Goal: Task Accomplishment & Management: Complete application form

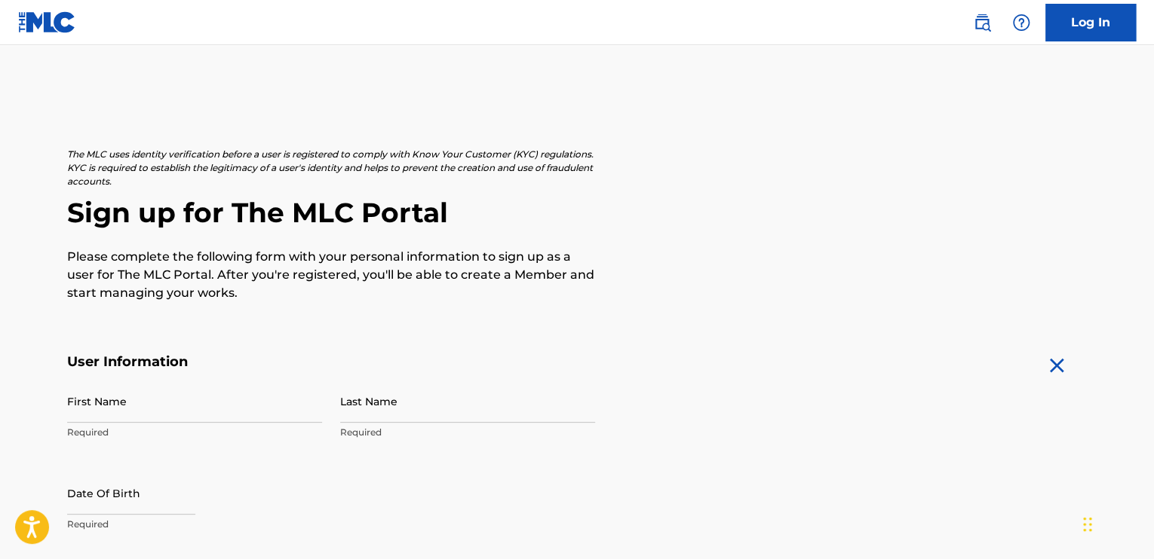
click at [1095, 23] on link "Log In" at bounding box center [1090, 23] width 90 height 38
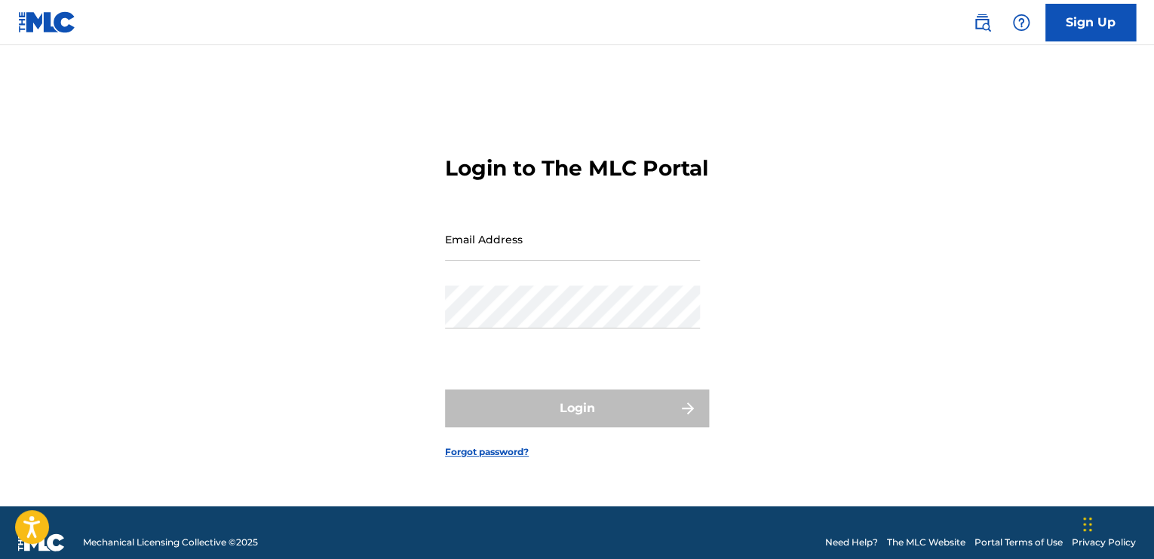
click at [584, 216] on form "Login to The MLC Portal Email Address Password Login Forgot password?" at bounding box center [577, 295] width 264 height 424
click at [541, 251] on input "Email Address" at bounding box center [572, 239] width 255 height 43
type input "[EMAIL_ADDRESS][DOMAIN_NAME]"
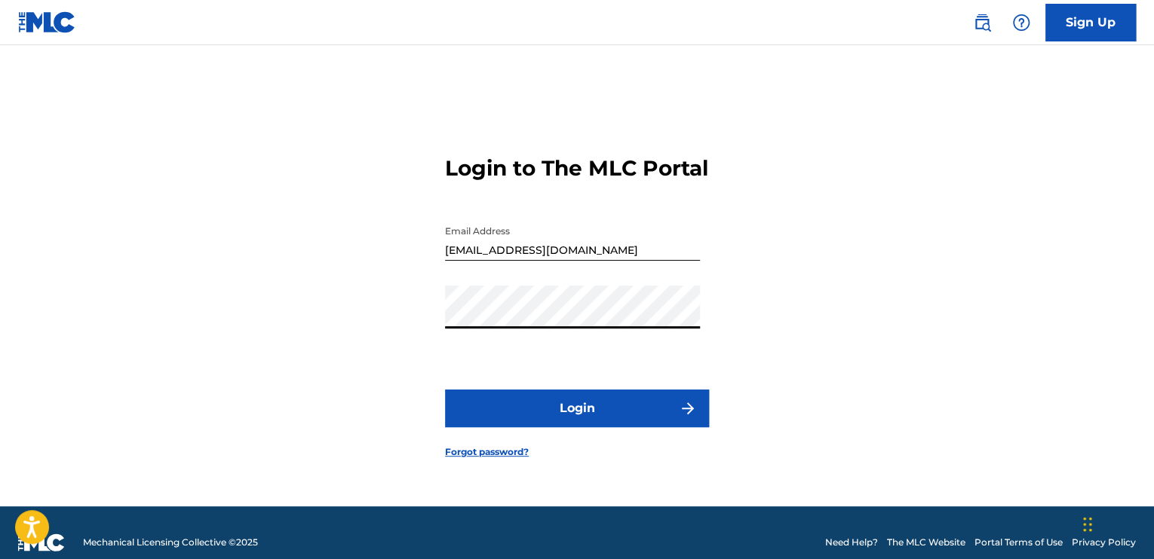
click at [445, 390] on button "Login" at bounding box center [577, 409] width 264 height 38
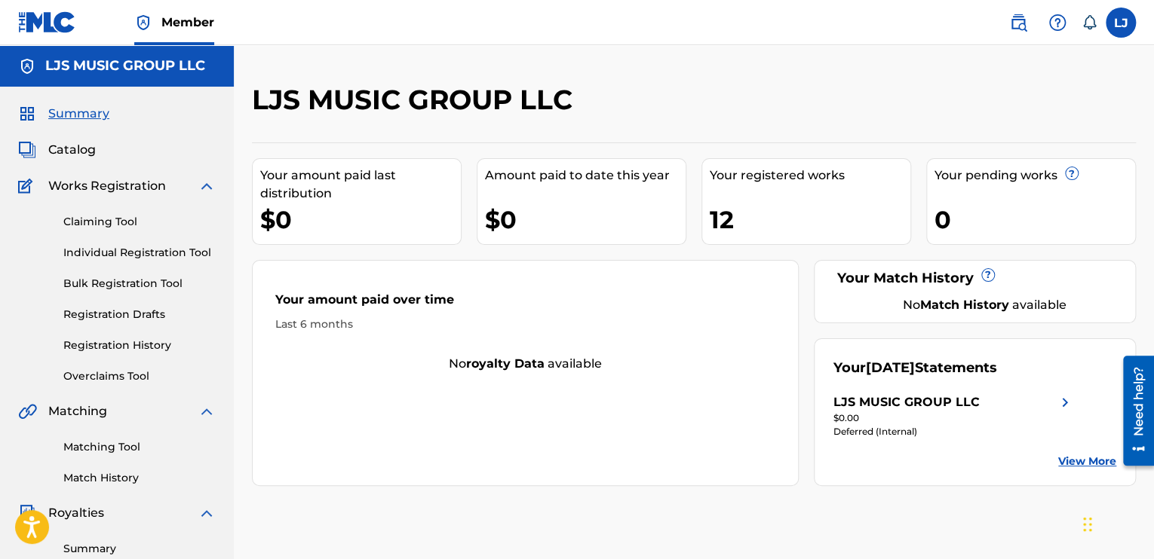
click at [128, 250] on link "Individual Registration Tool" at bounding box center [139, 253] width 152 height 16
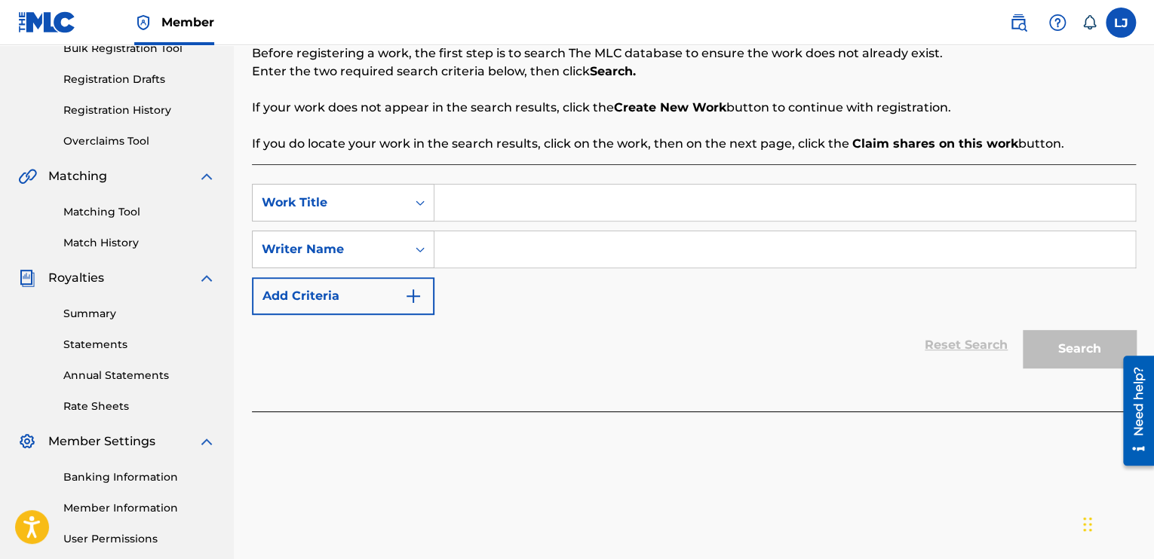
scroll to position [238, 0]
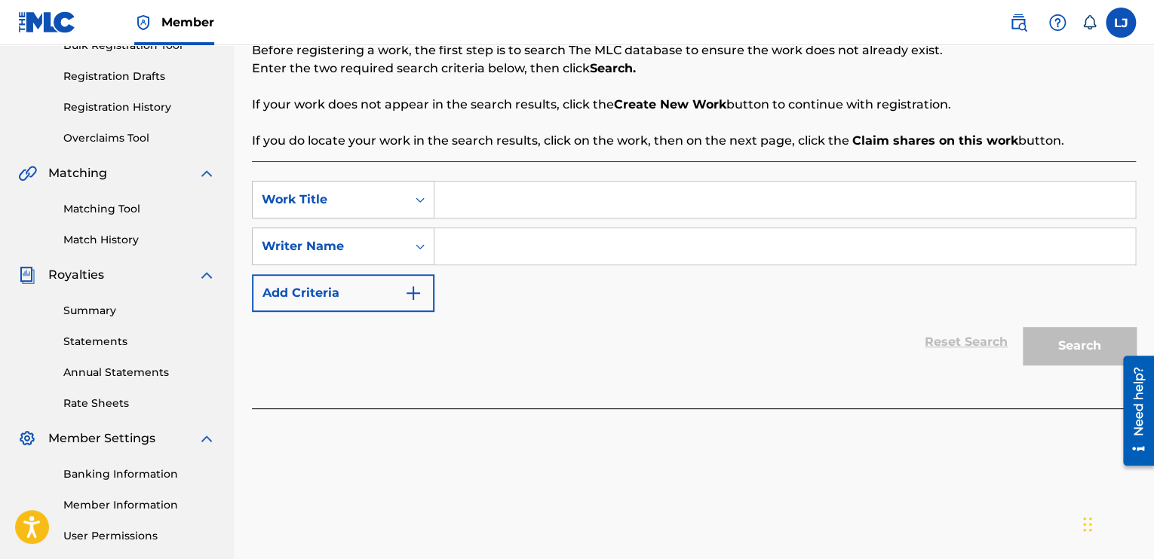
click at [526, 212] on input "Search Form" at bounding box center [784, 200] width 700 height 36
type input "ROCKSTAR"
click at [504, 255] on input "Search Form" at bounding box center [784, 246] width 700 height 36
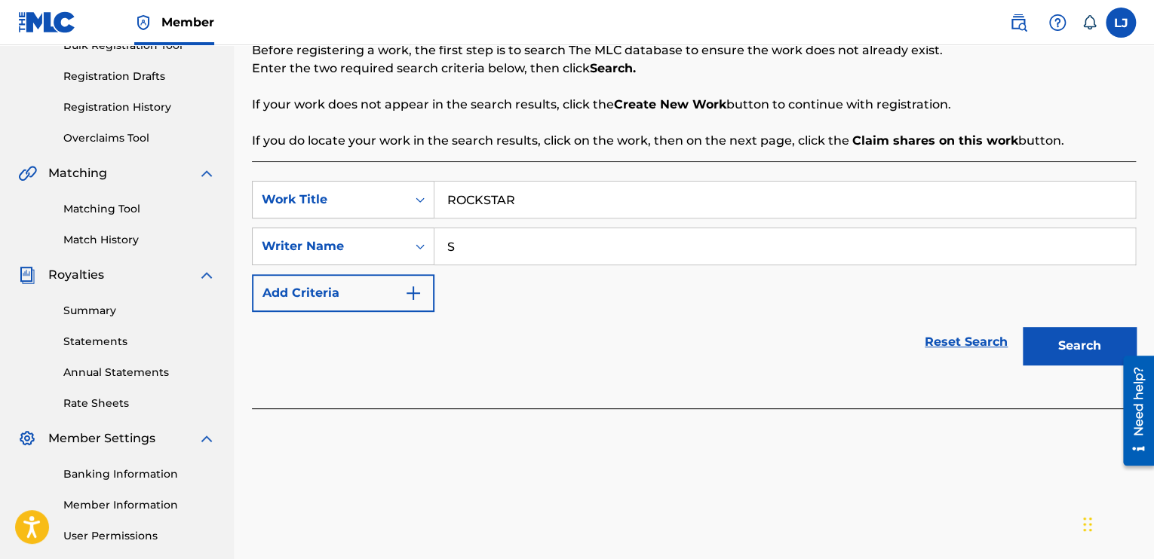
click at [1041, 336] on button "Search" at bounding box center [1078, 346] width 113 height 38
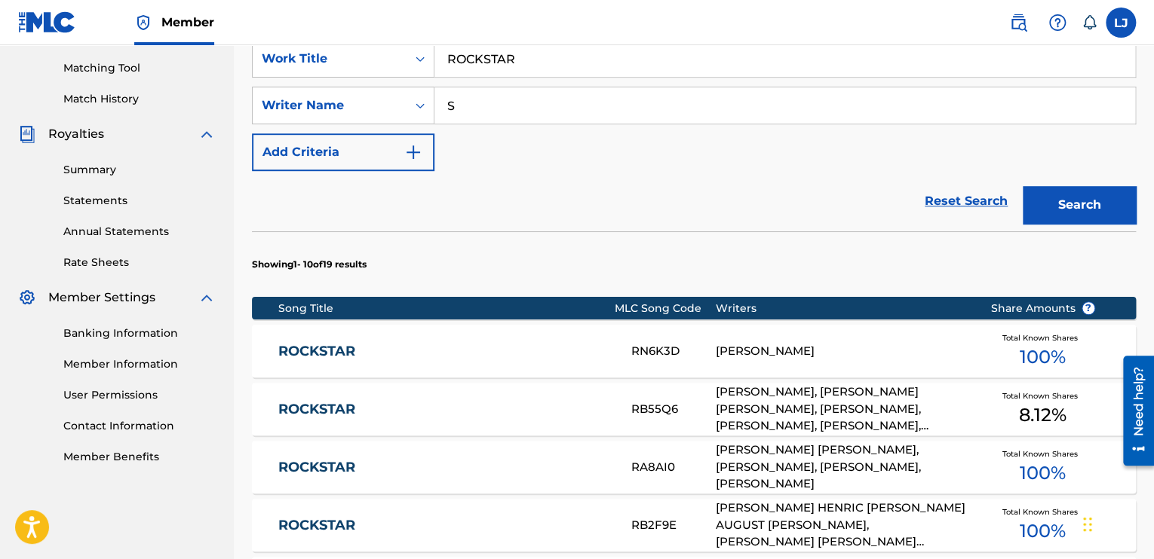
scroll to position [377, 0]
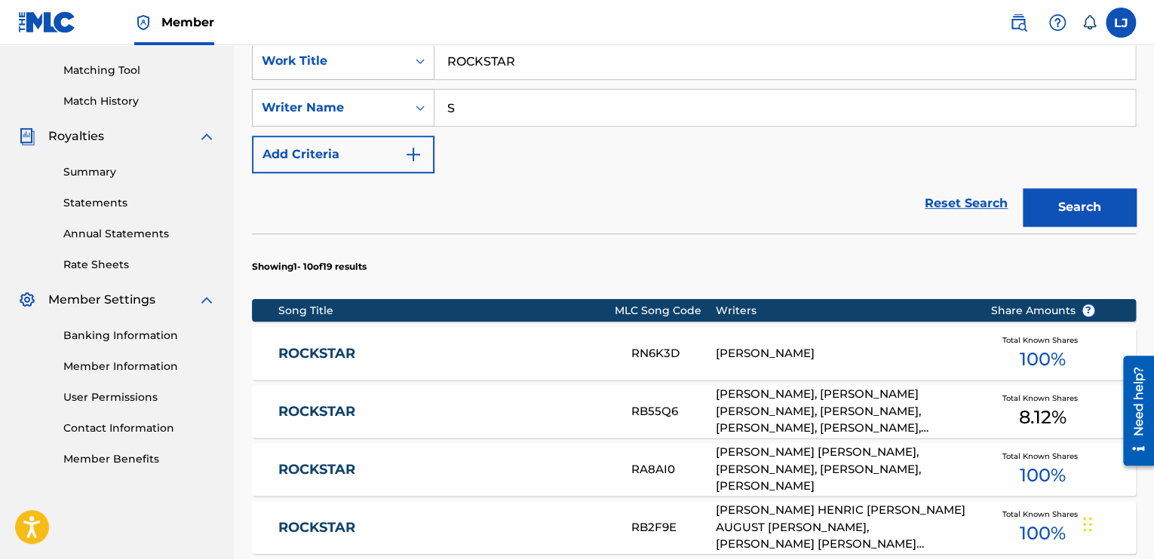
click at [470, 114] on input "S" at bounding box center [784, 108] width 700 height 36
type input "SJ The Artist"
click at [1071, 210] on button "Search" at bounding box center [1078, 207] width 113 height 38
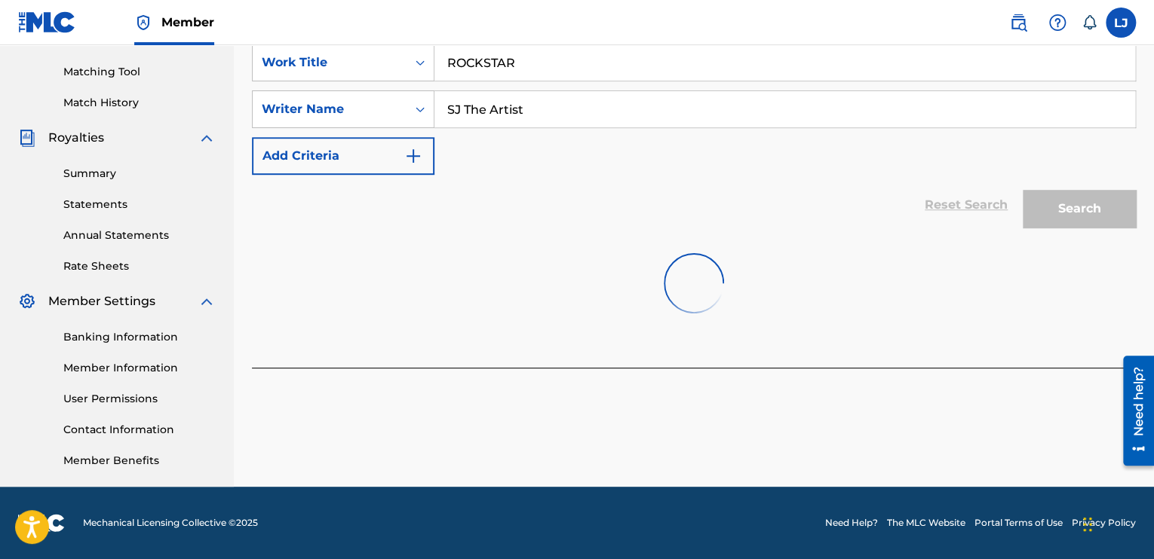
scroll to position [375, 0]
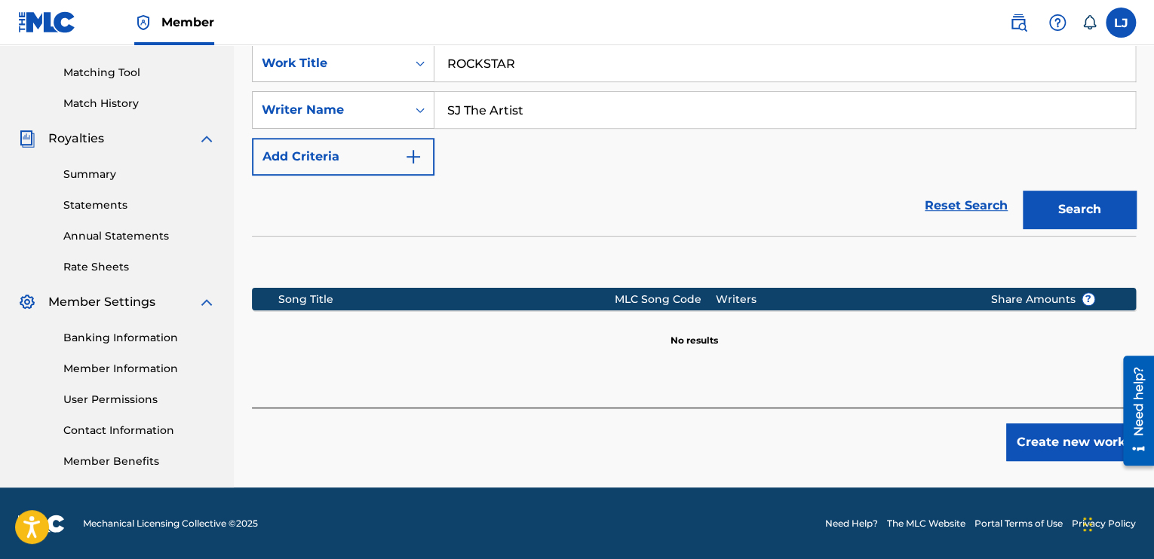
click at [1072, 435] on button "Create new work" at bounding box center [1071, 443] width 130 height 38
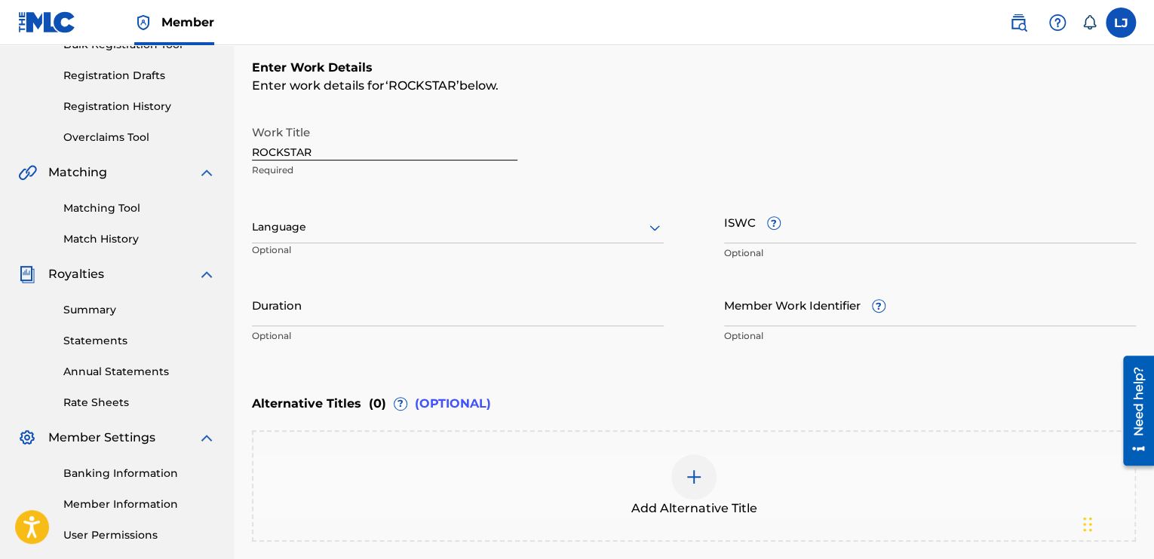
scroll to position [241, 0]
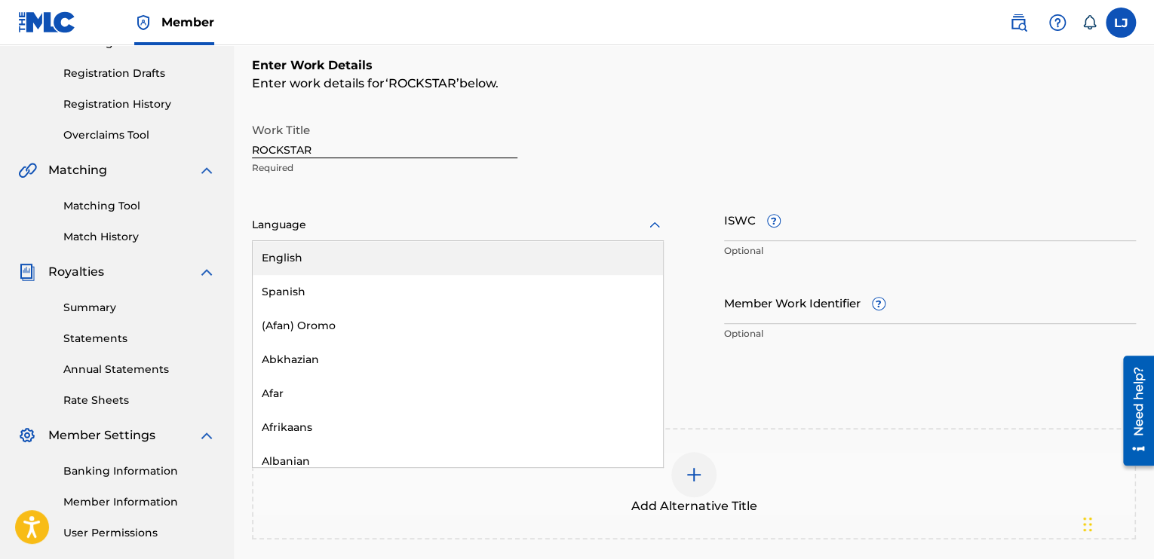
click at [654, 225] on icon at bounding box center [654, 225] width 18 height 18
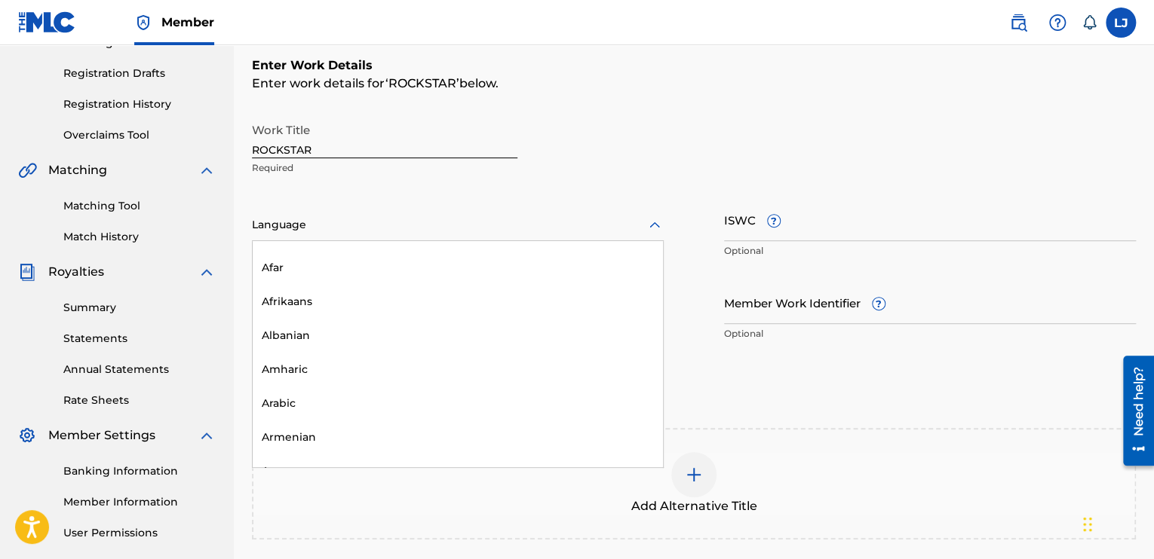
scroll to position [0, 0]
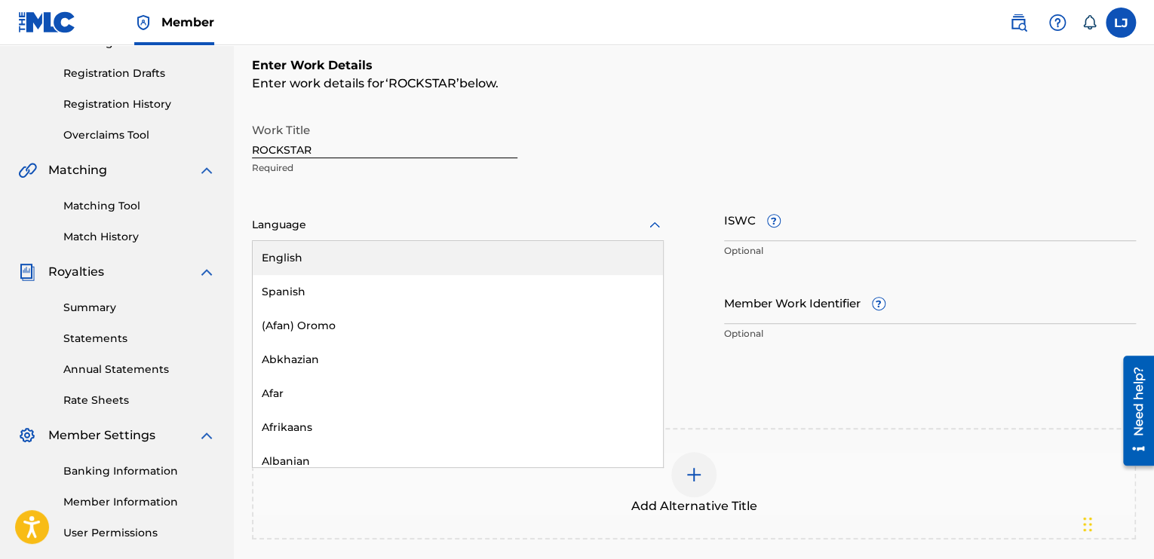
click at [461, 257] on div "English" at bounding box center [458, 258] width 410 height 34
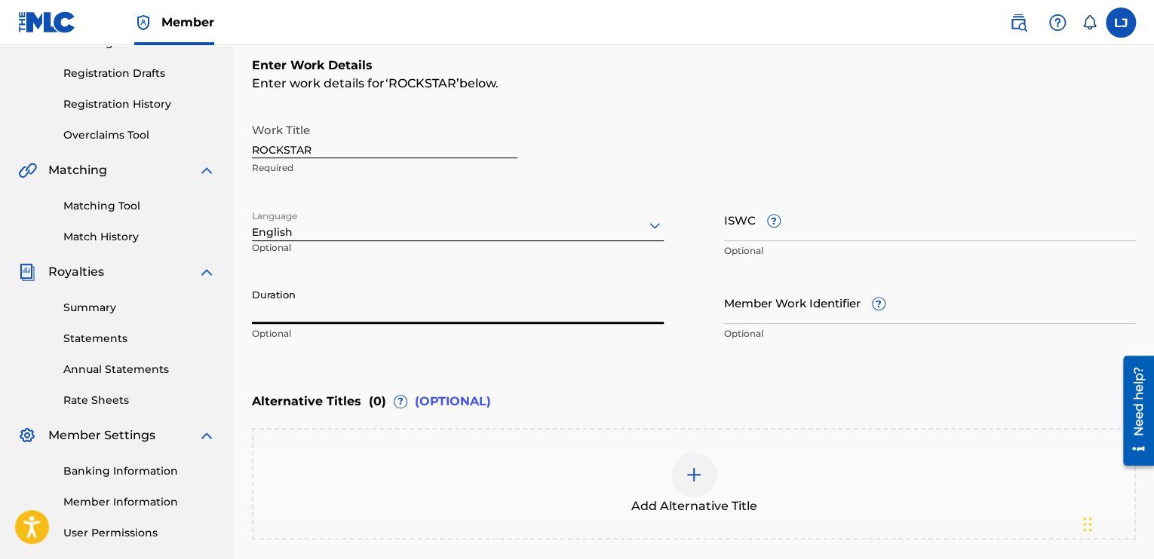
click at [467, 307] on input "Duration" at bounding box center [458, 302] width 412 height 43
click at [256, 310] on input "4:14" at bounding box center [458, 302] width 412 height 43
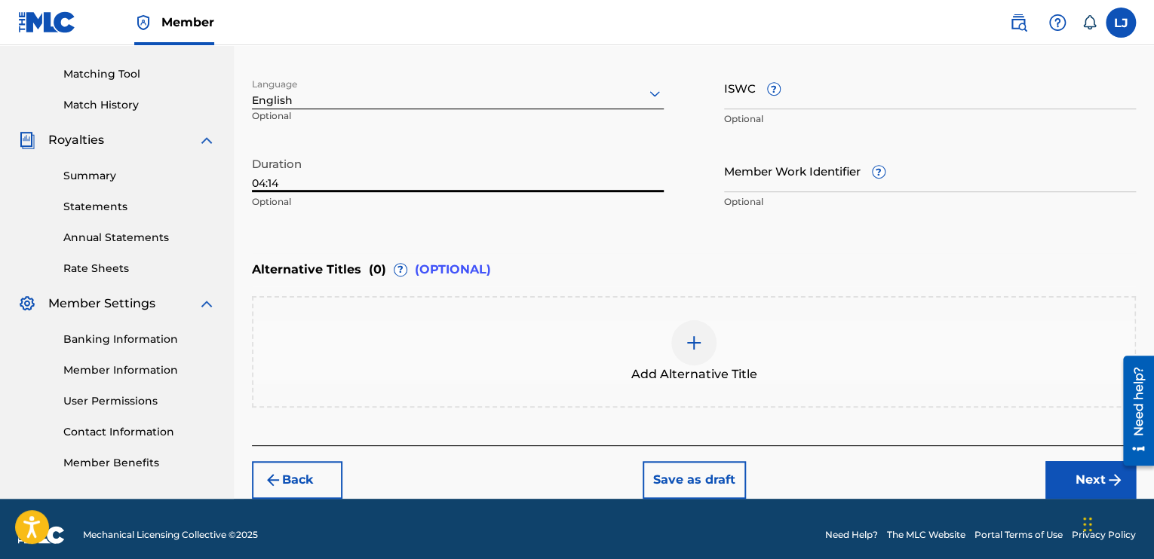
scroll to position [383, 0]
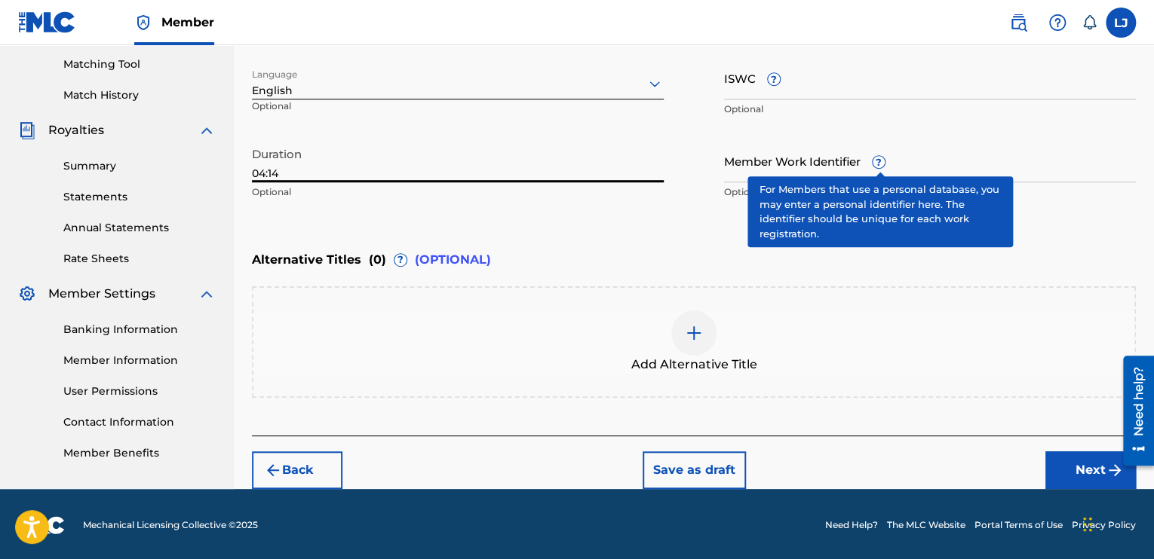
type input "04:14"
click at [879, 156] on span "?" at bounding box center [878, 162] width 12 height 12
click at [879, 155] on input "Member Work Identifier ?" at bounding box center [930, 160] width 412 height 43
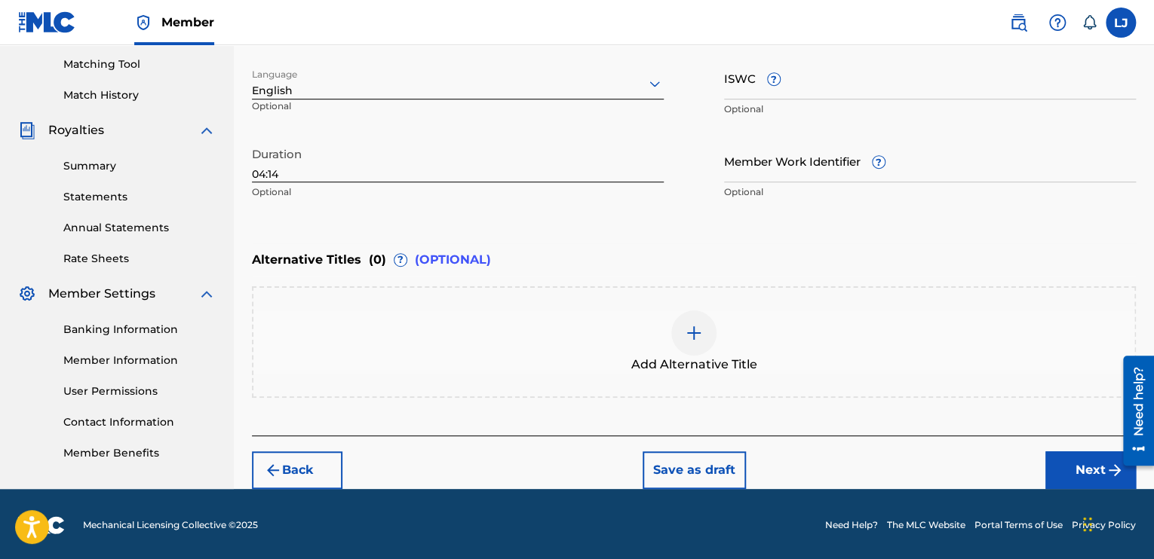
click at [1083, 461] on button "Next" at bounding box center [1090, 471] width 90 height 38
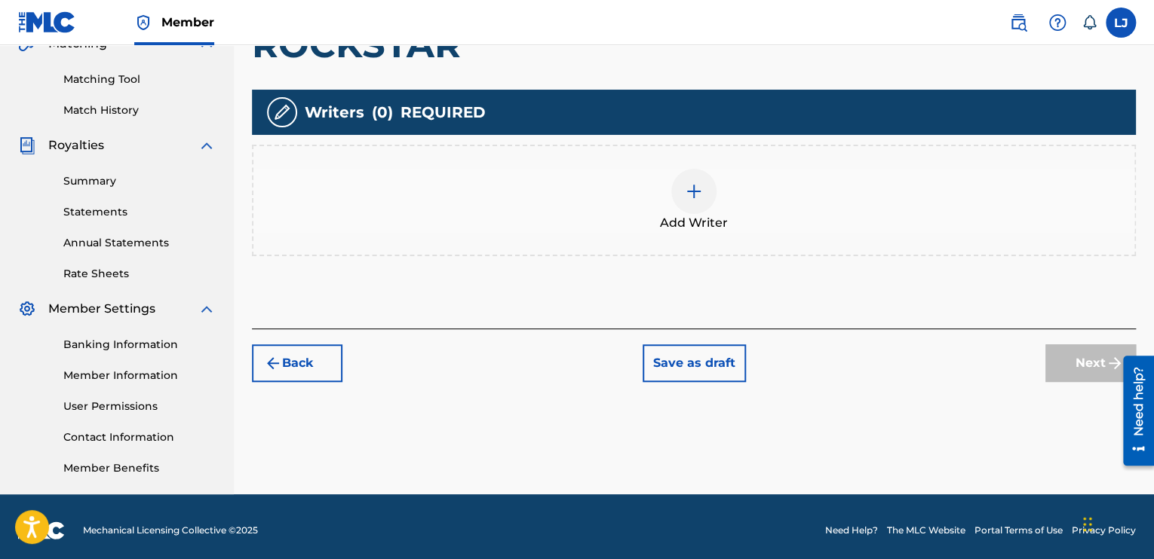
scroll to position [375, 0]
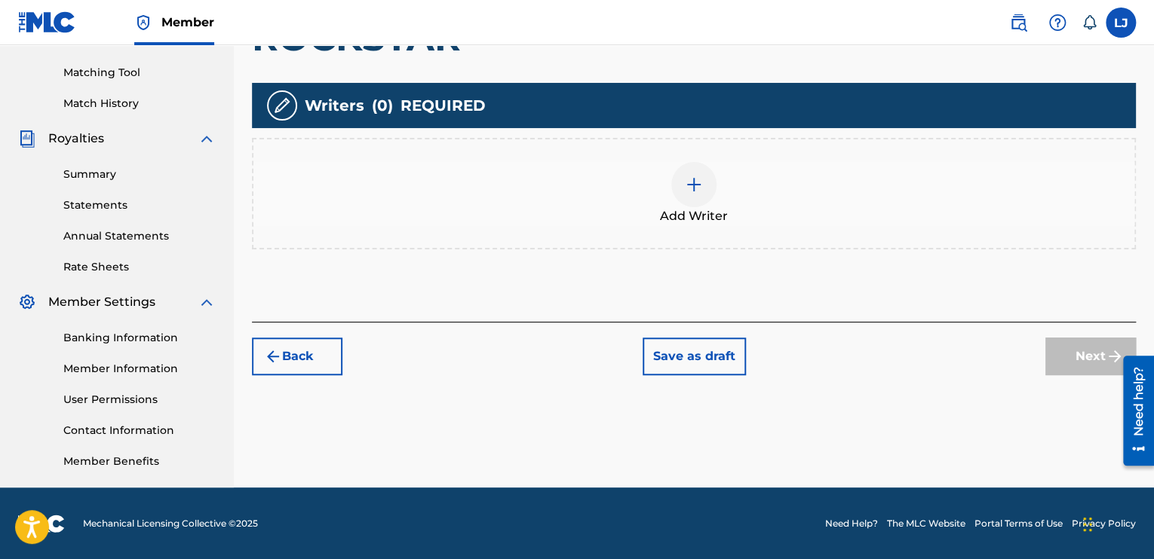
click at [698, 189] on img at bounding box center [694, 185] width 18 height 18
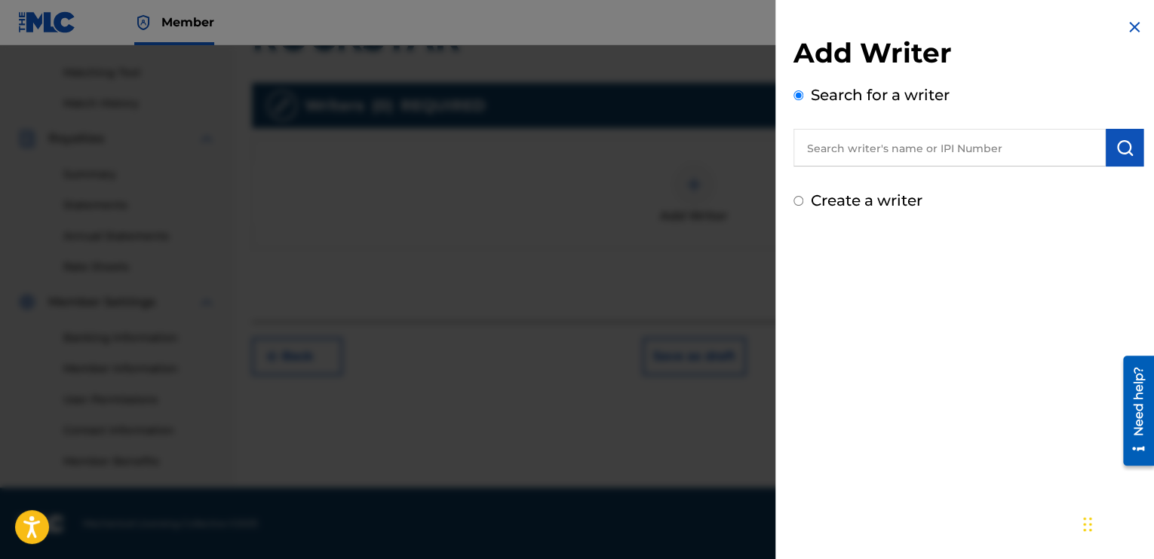
click at [804, 202] on div "Create a writer" at bounding box center [968, 200] width 350 height 23
click at [790, 195] on div "Add Writer Search for a writer Create a writer" at bounding box center [968, 115] width 386 height 230
click at [797, 198] on input "Create a writer" at bounding box center [798, 201] width 10 height 10
radio input "false"
radio input "true"
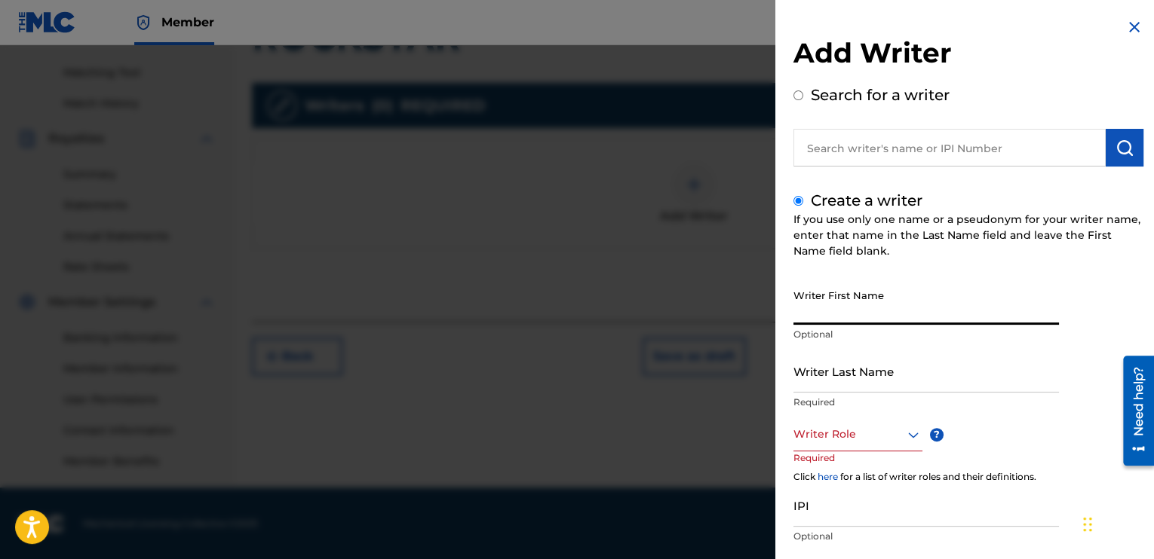
click at [862, 308] on input "Writer First Name" at bounding box center [925, 303] width 265 height 43
type input "Sawab"
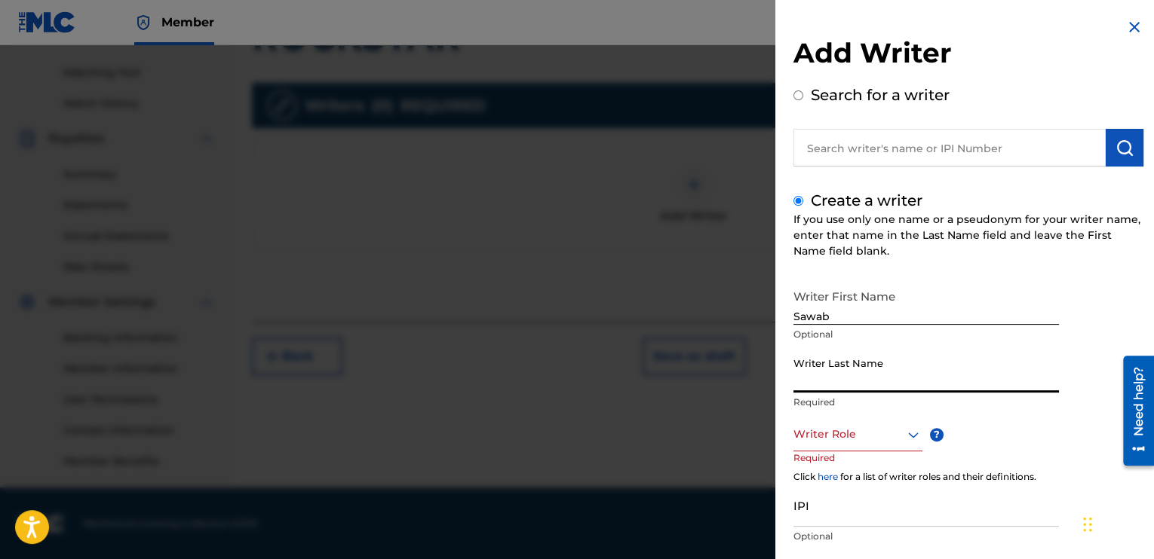
click at [841, 379] on input "Writer Last Name" at bounding box center [925, 371] width 265 height 43
type input "[PERSON_NAME]"
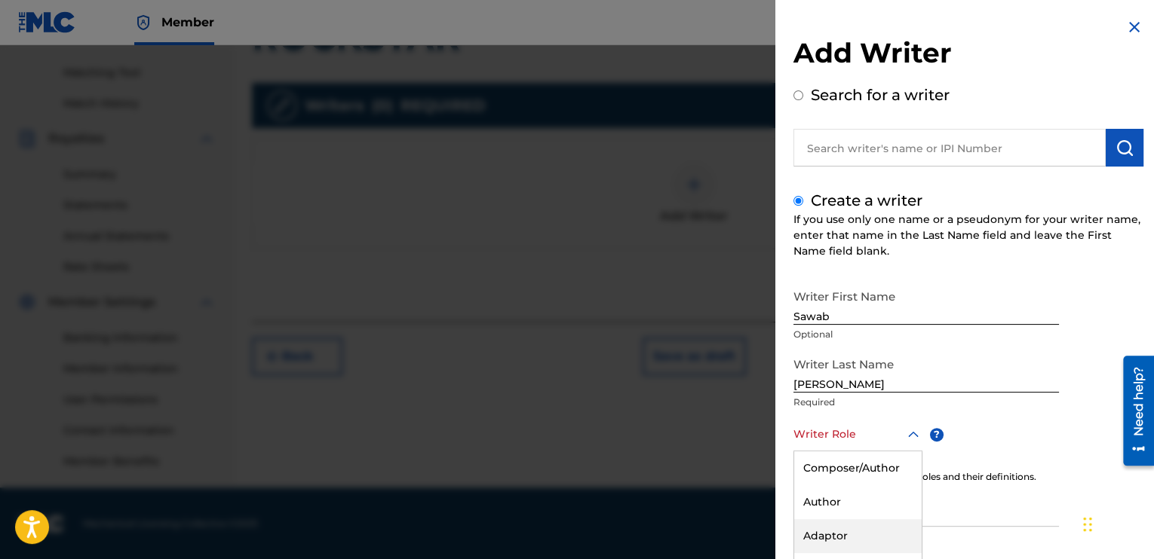
scroll to position [93, 0]
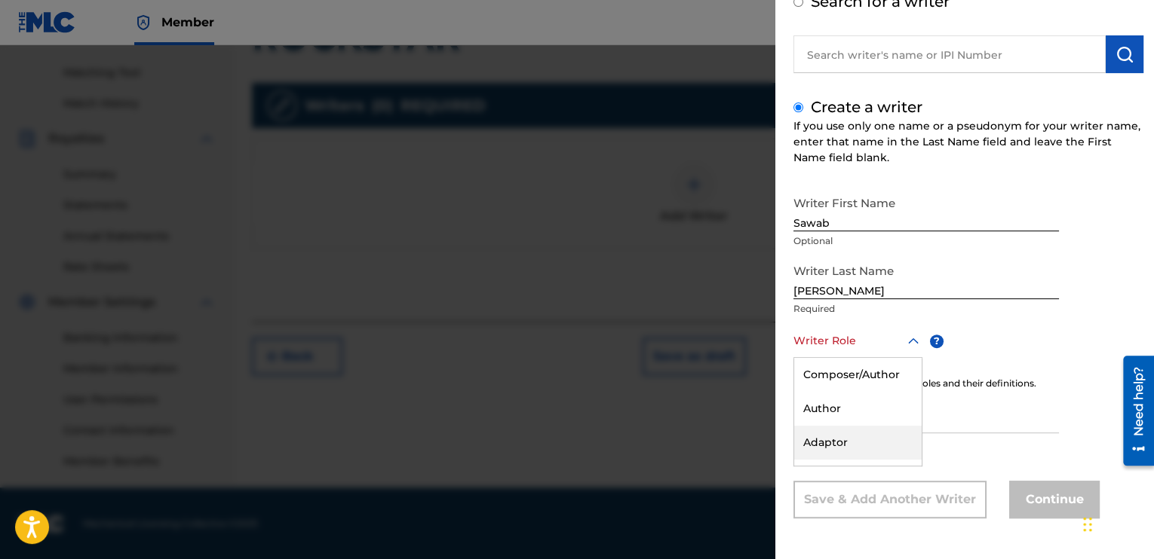
click at [863, 358] on div "8 results available. Use Up and Down to choose options, press Enter to select t…" at bounding box center [857, 341] width 129 height 34
click at [875, 375] on div "Composer/Author" at bounding box center [857, 375] width 127 height 34
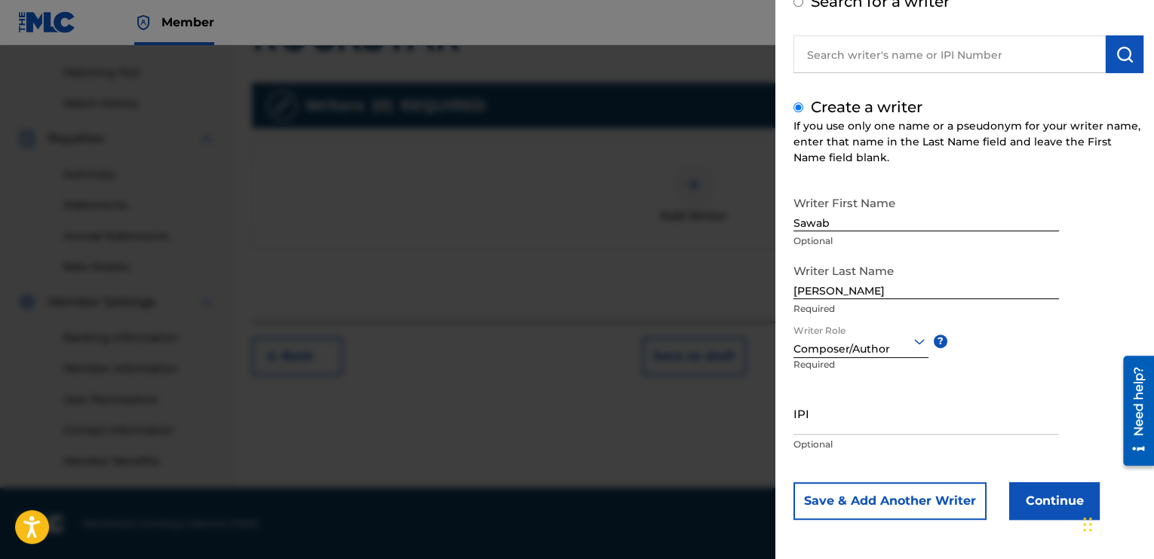
click at [1037, 506] on button "Continue" at bounding box center [1054, 502] width 90 height 38
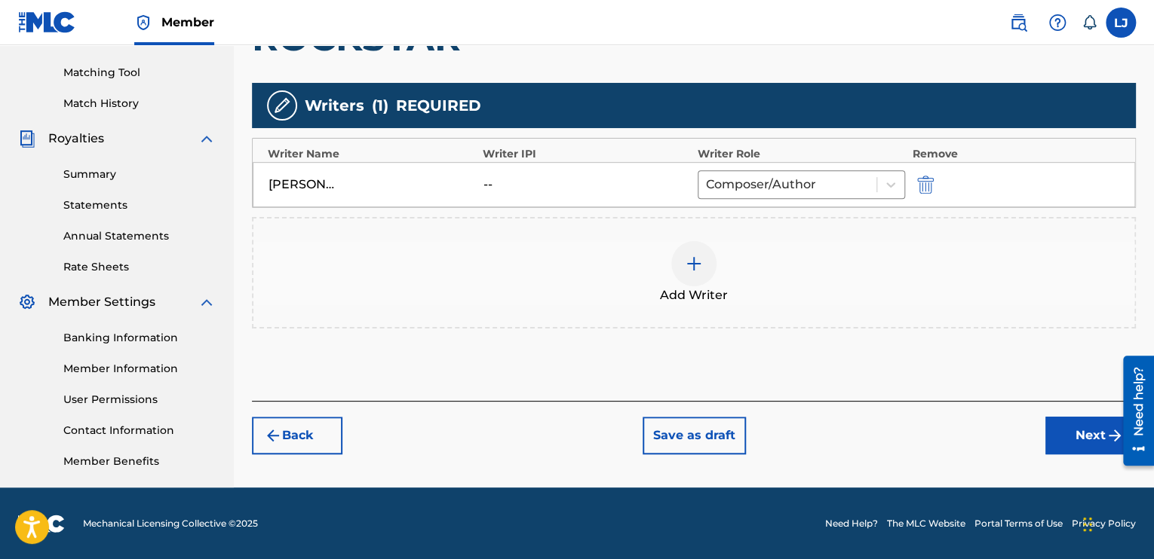
click at [1086, 433] on button "Next" at bounding box center [1090, 436] width 90 height 38
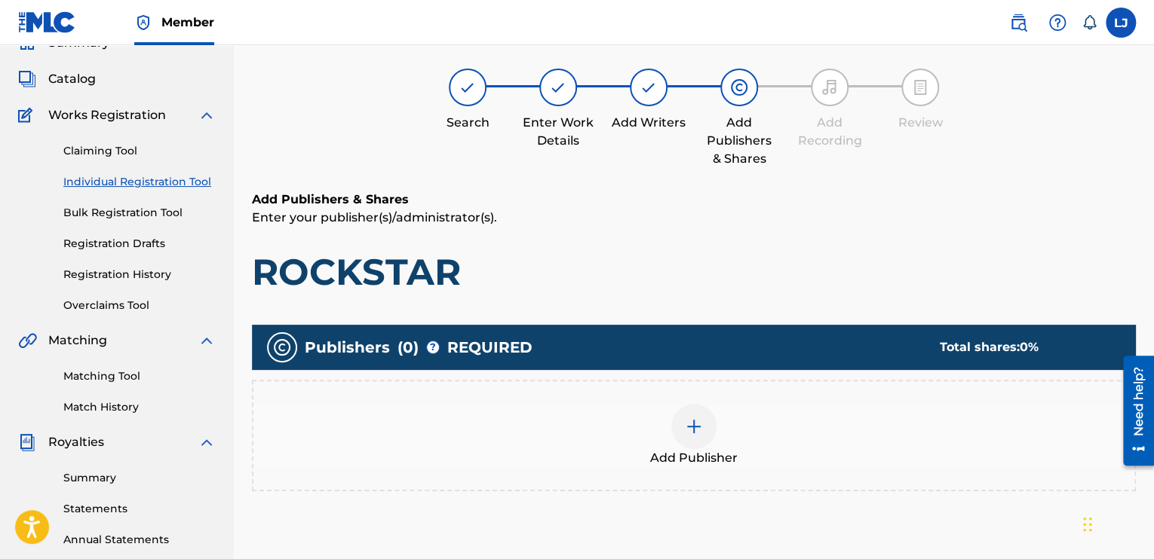
scroll to position [68, 0]
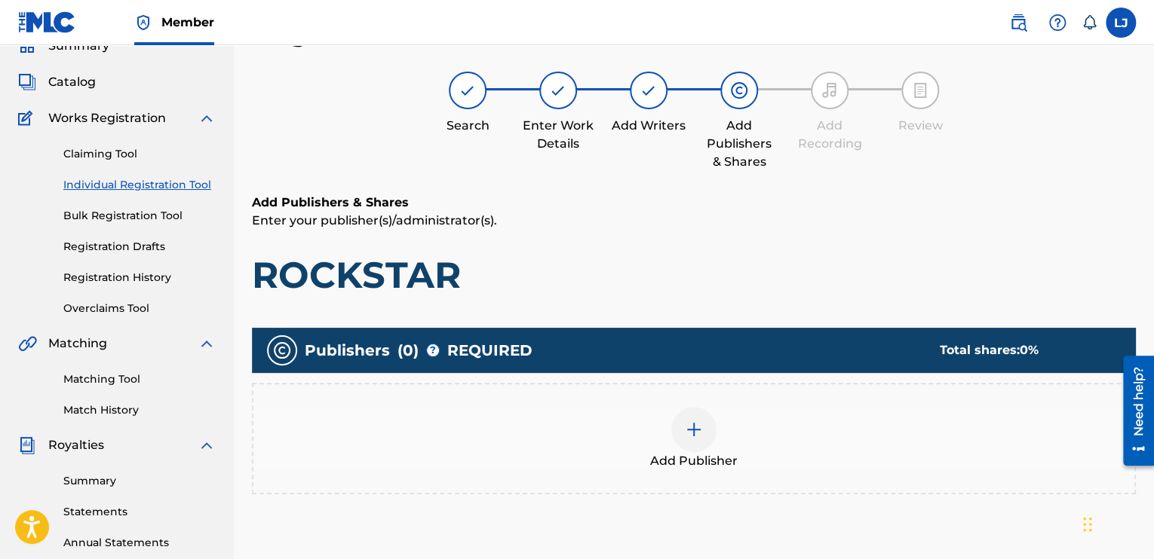
click at [699, 422] on img at bounding box center [694, 430] width 18 height 18
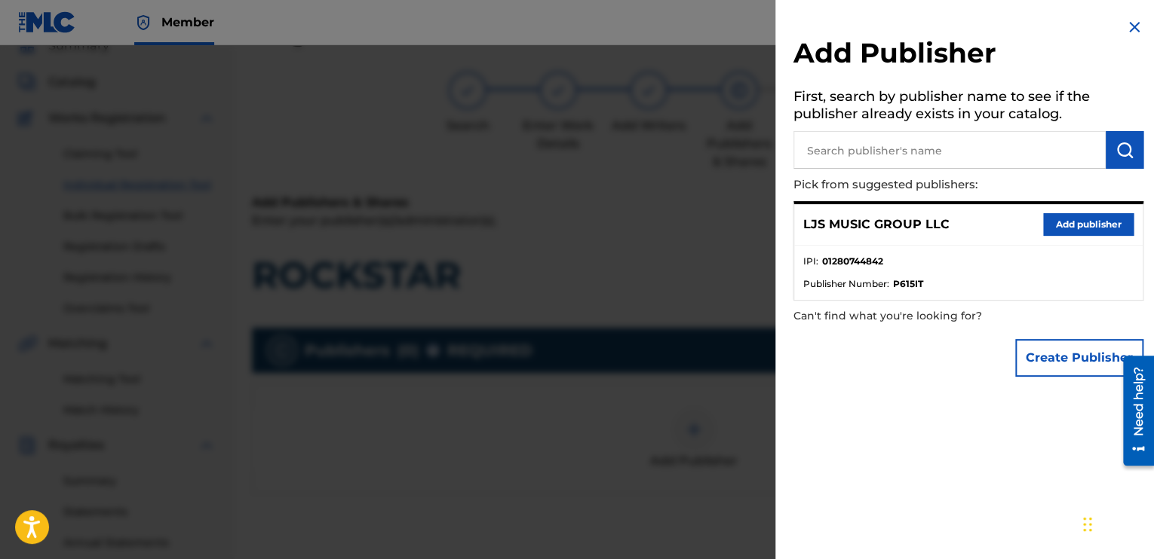
click at [1074, 230] on button "Add publisher" at bounding box center [1088, 224] width 90 height 23
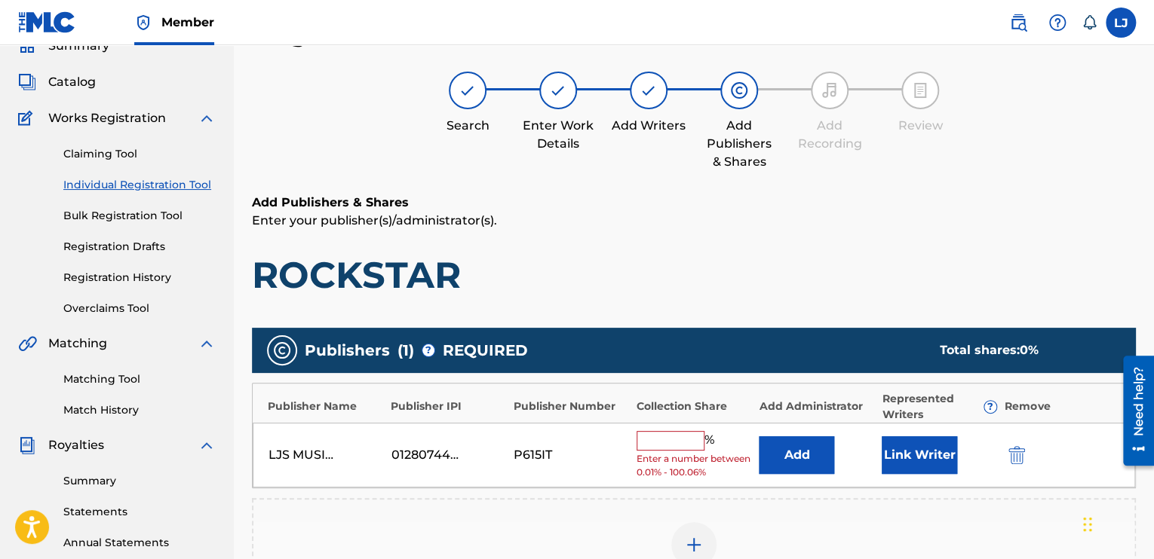
click at [677, 443] on input "text" at bounding box center [670, 441] width 68 height 20
type input "100"
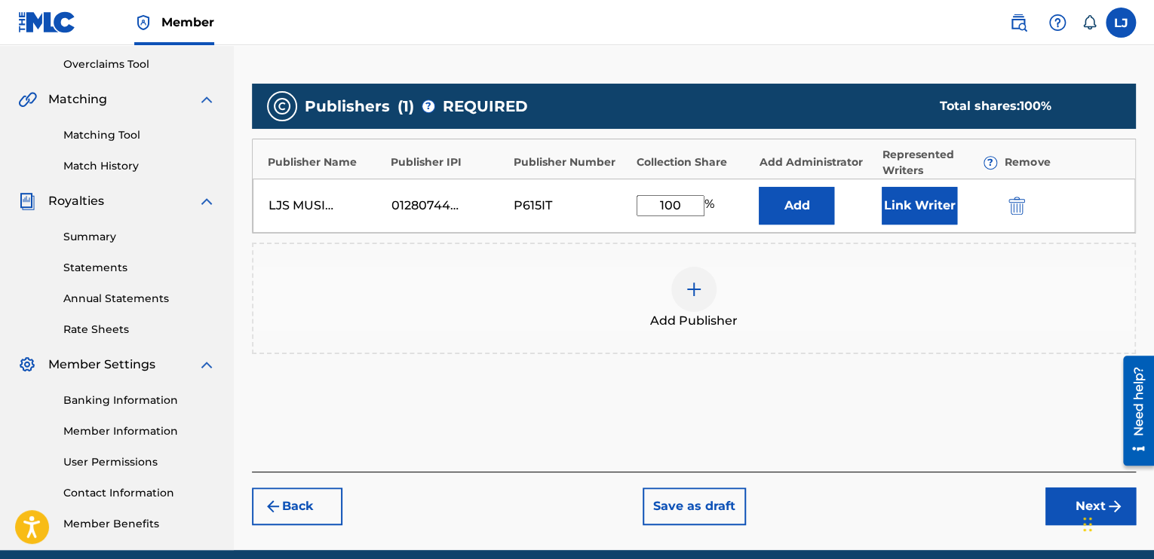
scroll to position [314, 0]
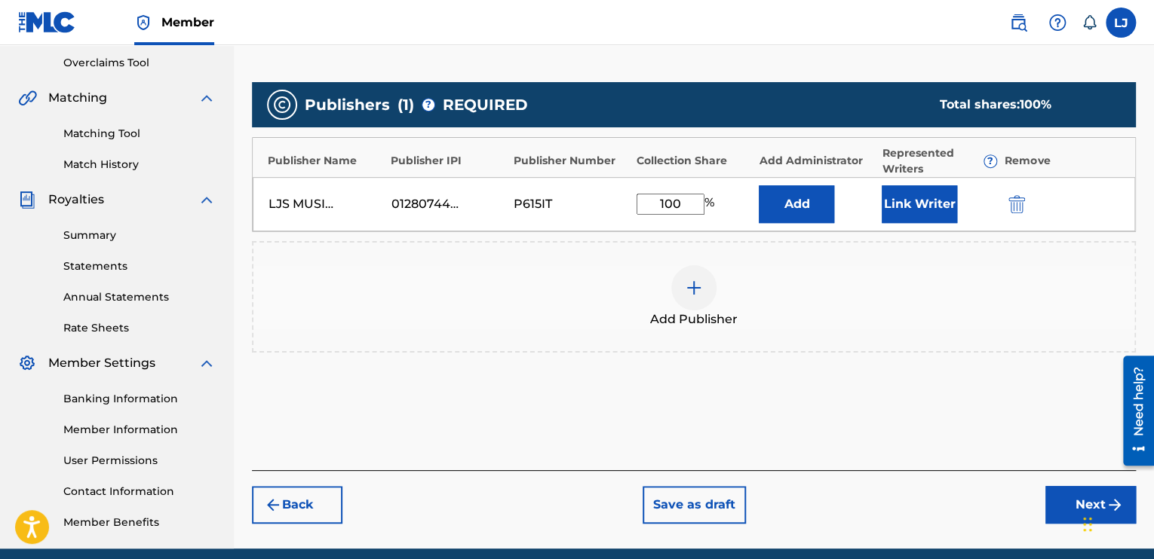
click at [1086, 503] on div "Chat Widget" at bounding box center [1115, 523] width 75 height 72
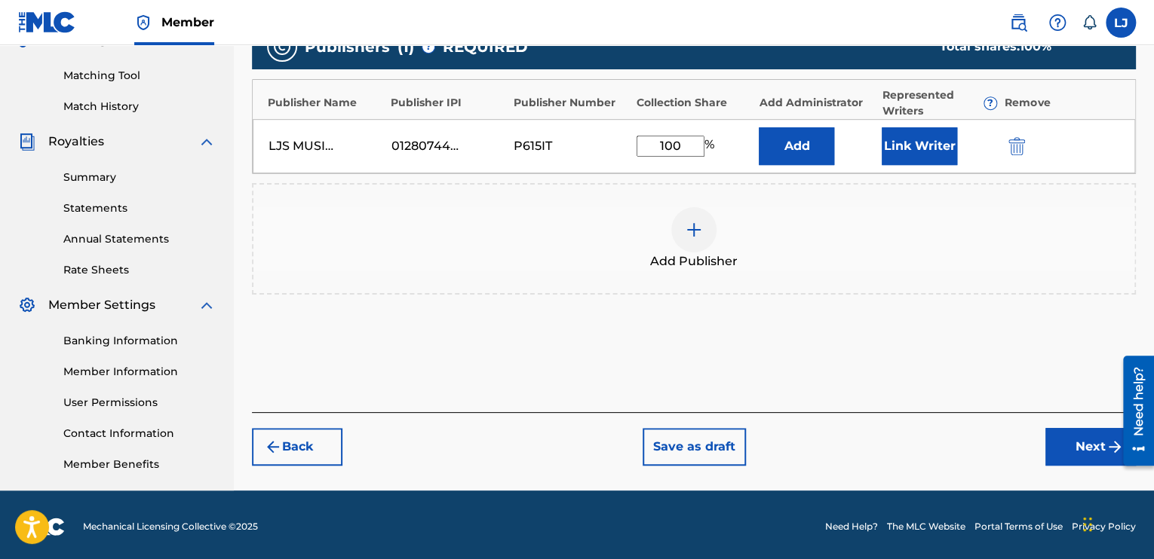
scroll to position [375, 0]
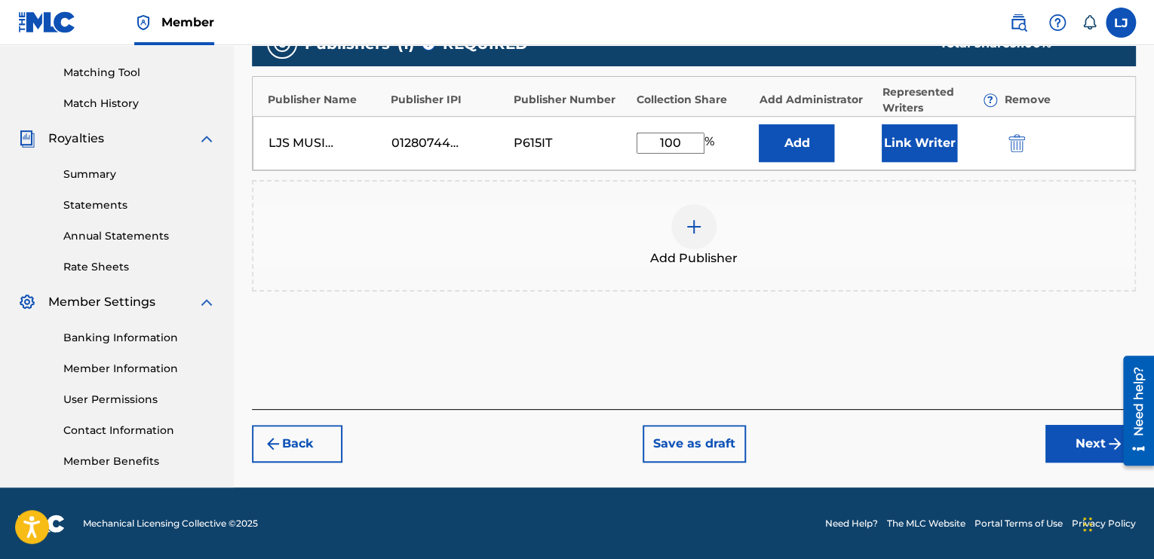
click at [1086, 437] on button "Next" at bounding box center [1090, 444] width 90 height 38
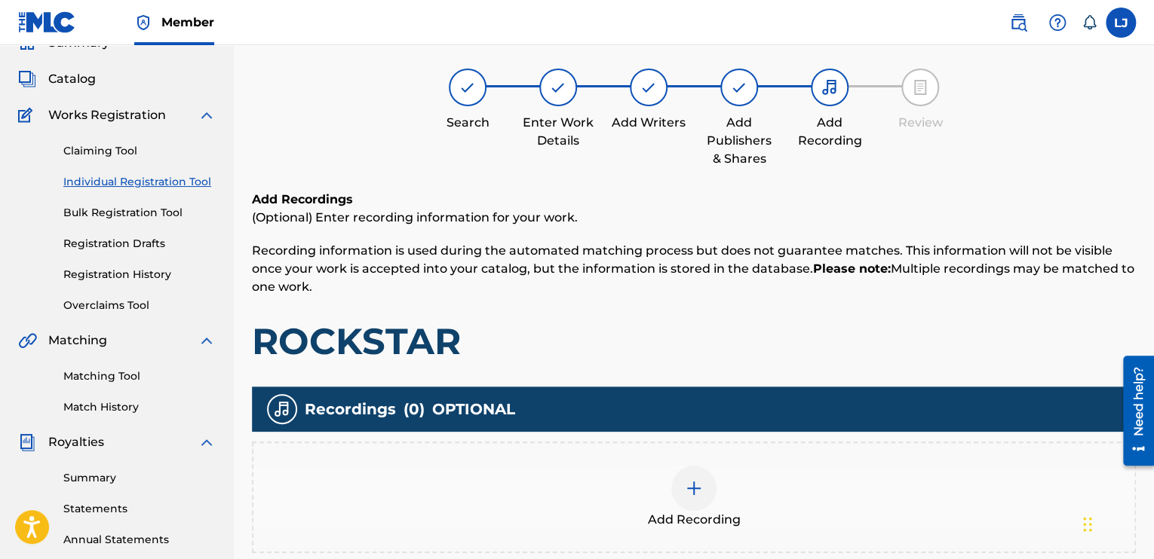
scroll to position [68, 0]
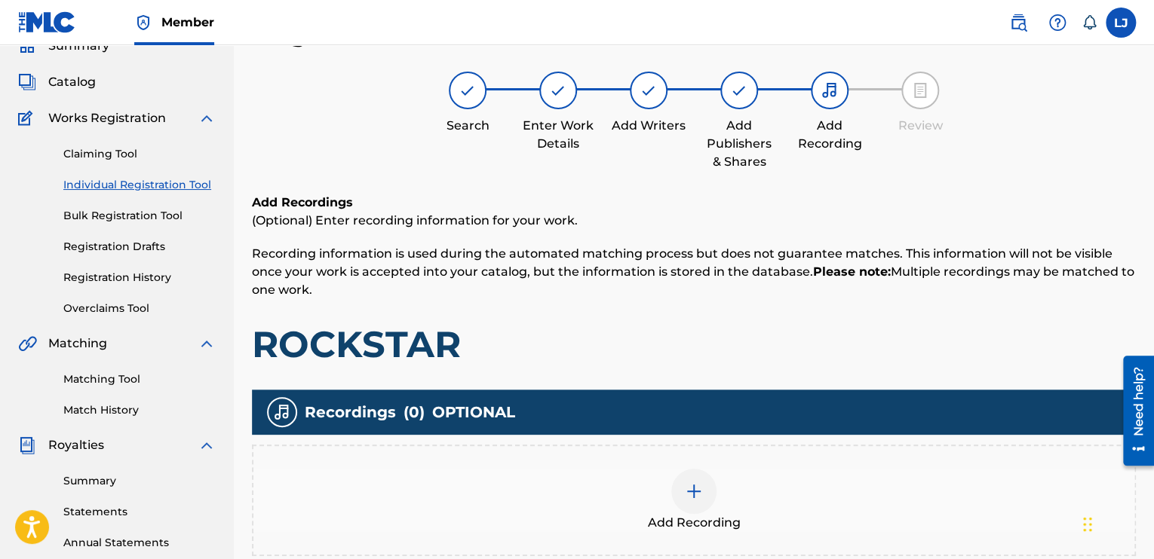
click at [689, 487] on img at bounding box center [694, 492] width 18 height 18
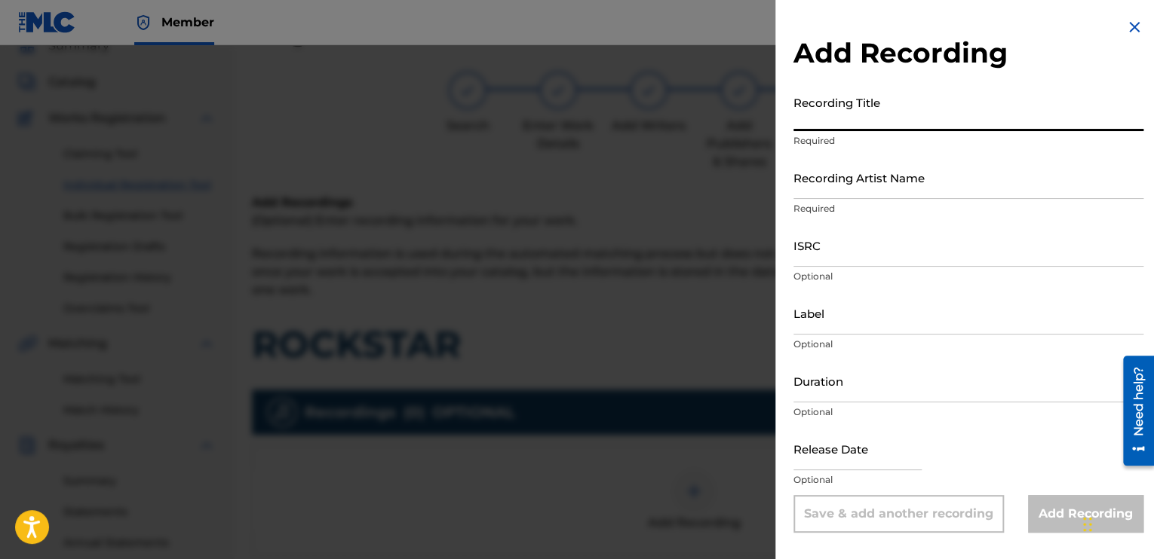
click at [875, 123] on input "Recording Title" at bounding box center [968, 109] width 350 height 43
type input "ROCKSTAR"
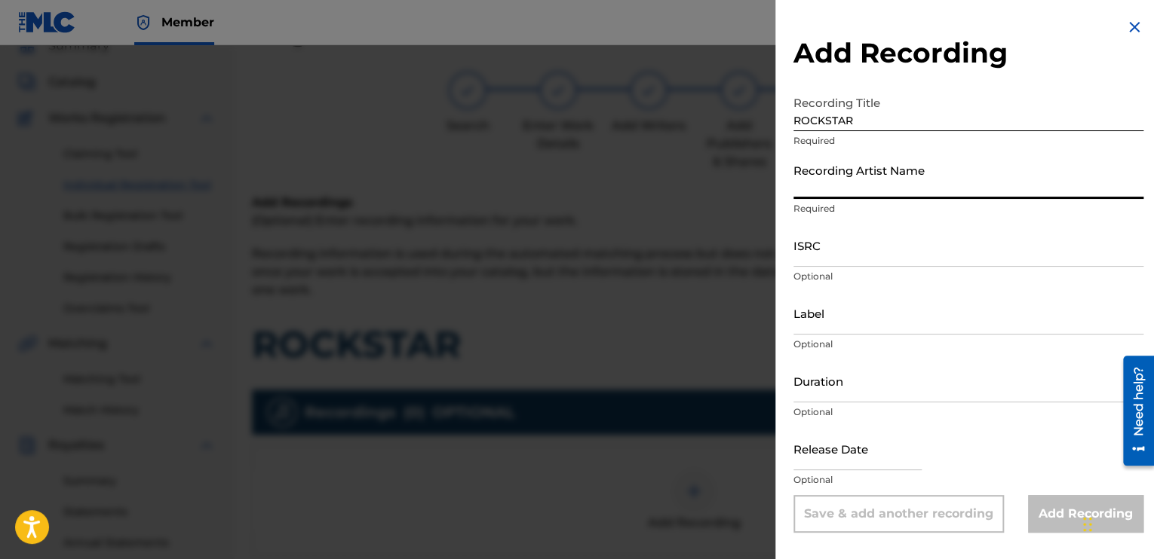
click at [858, 185] on input "Recording Artist Name" at bounding box center [968, 177] width 350 height 43
drag, startPoint x: 858, startPoint y: 185, endPoint x: 903, endPoint y: 253, distance: 81.1
click at [903, 253] on form "Recording Title ROCKSTAR Required Recording Artist Name Required ISRC Optional …" at bounding box center [968, 310] width 350 height 445
type input "SJ The Artist"
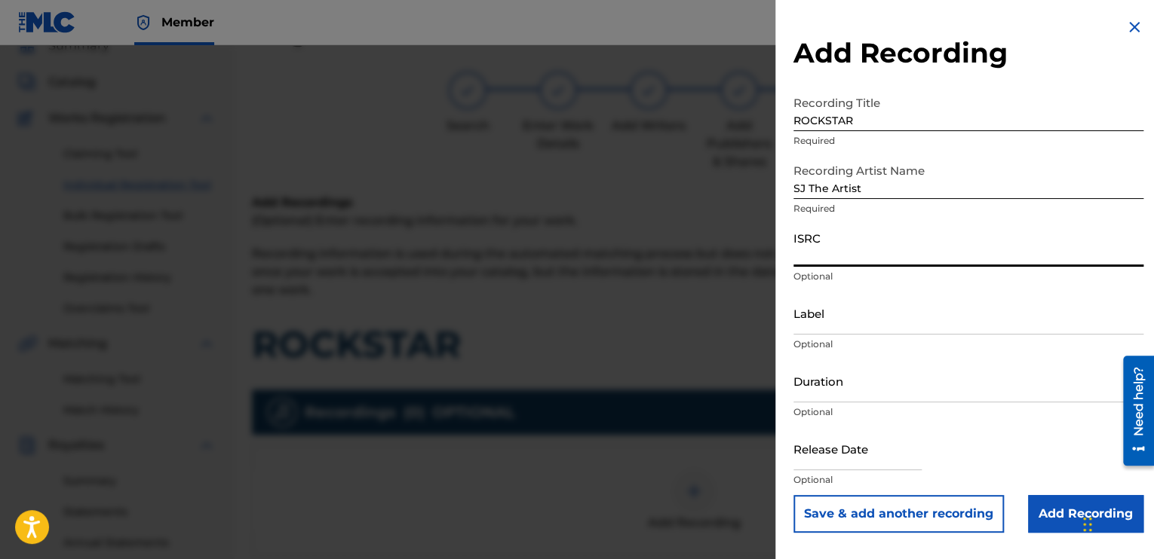
click at [868, 259] on input "ISRC" at bounding box center [968, 245] width 350 height 43
paste input "QZZ7L2595693"
type input "QZZ7L2595693"
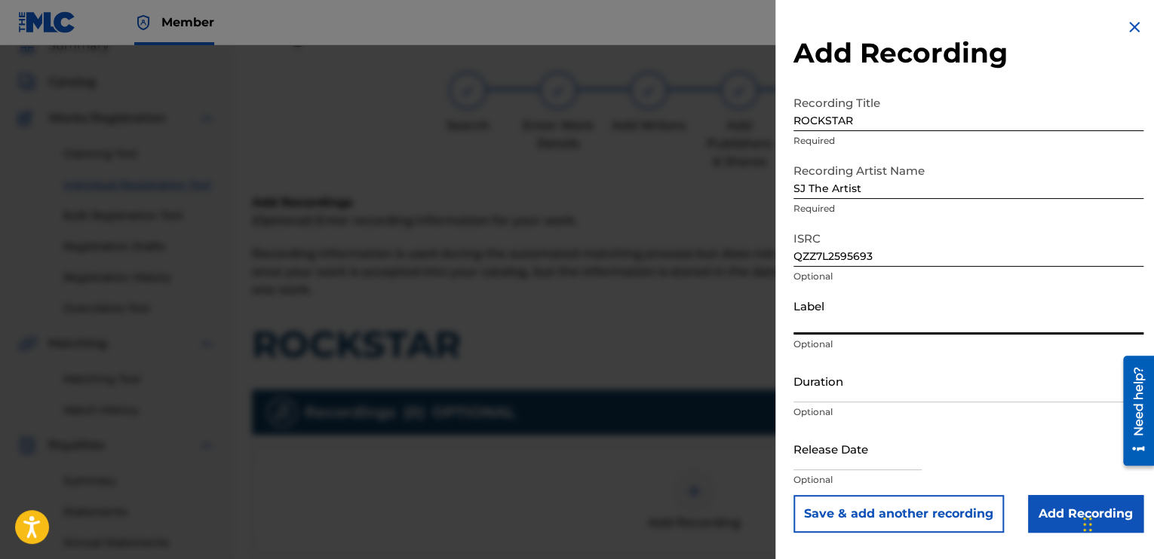
click at [849, 322] on input "Label" at bounding box center [968, 313] width 350 height 43
type input "LJS MUSIC GROUP LLC"
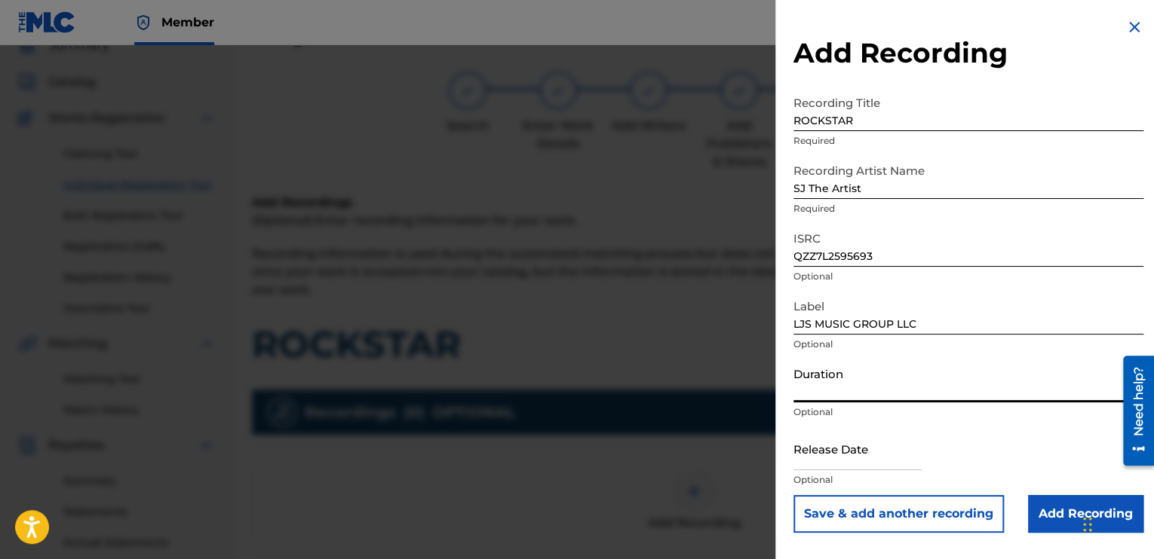
click at [874, 376] on input "Duration" at bounding box center [968, 381] width 350 height 43
type input "04:14"
click at [868, 461] on input "text" at bounding box center [857, 449] width 128 height 43
select select "7"
select select "2025"
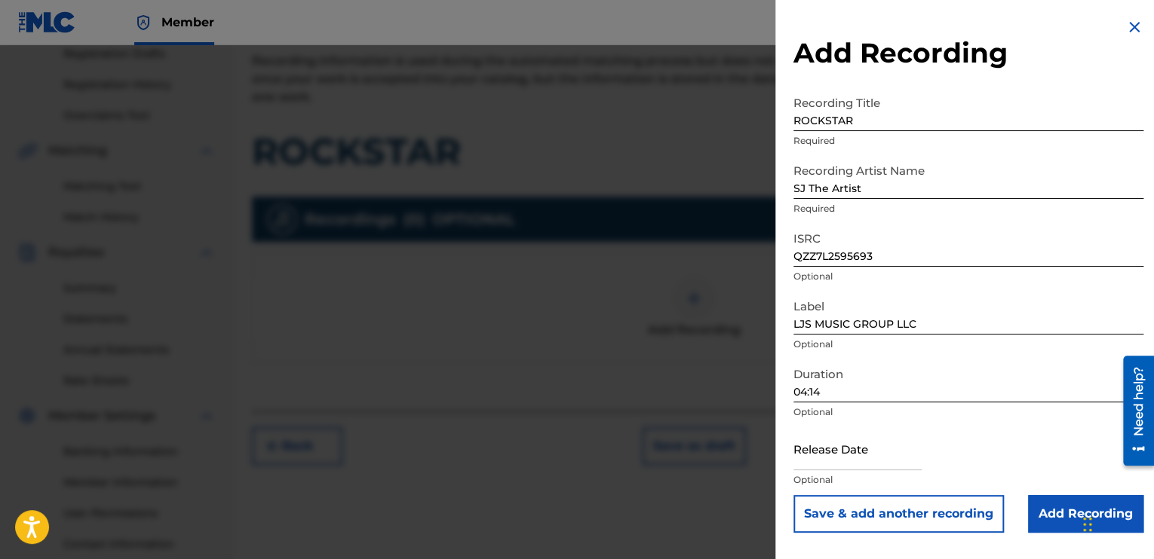
scroll to position [265, 0]
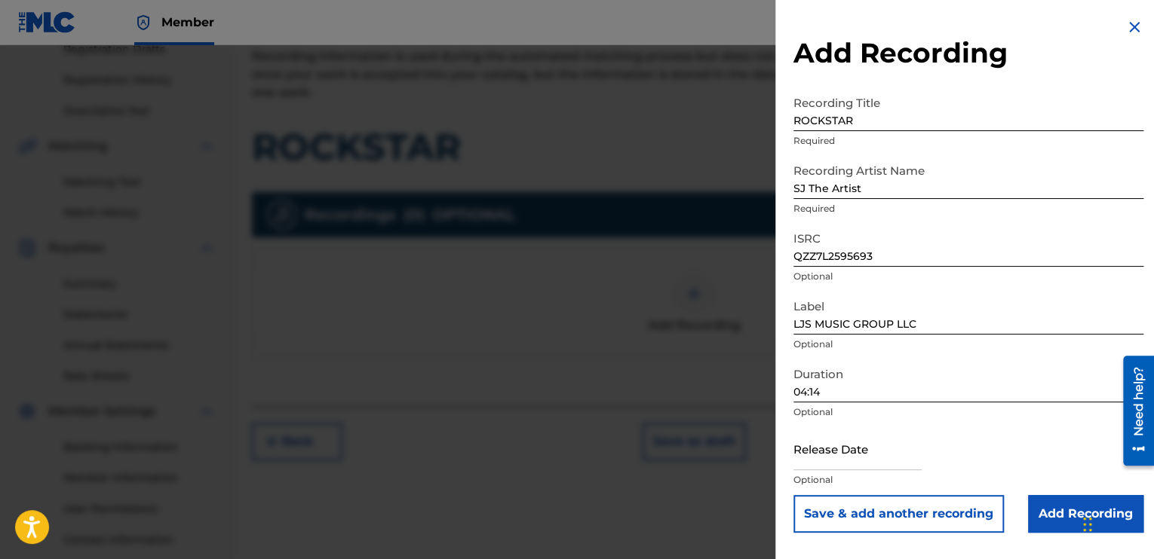
select select "7"
select select "2025"
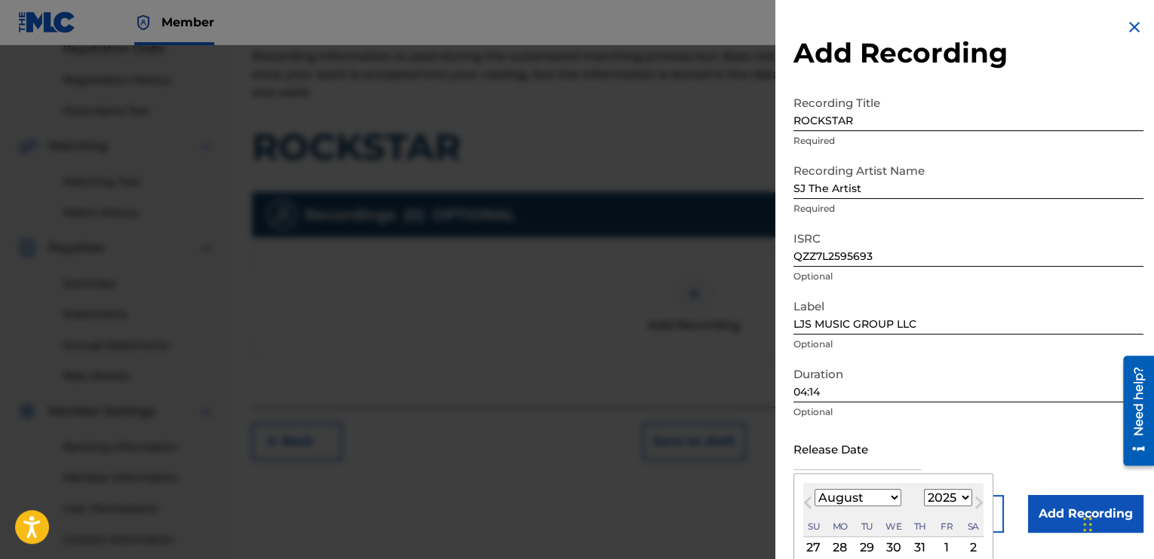
click at [863, 457] on input "text" at bounding box center [857, 449] width 128 height 43
click at [795, 458] on input "[DATE]" at bounding box center [857, 449] width 128 height 43
click at [875, 464] on input "[DATE]" at bounding box center [857, 449] width 128 height 43
type input "[DATE]"
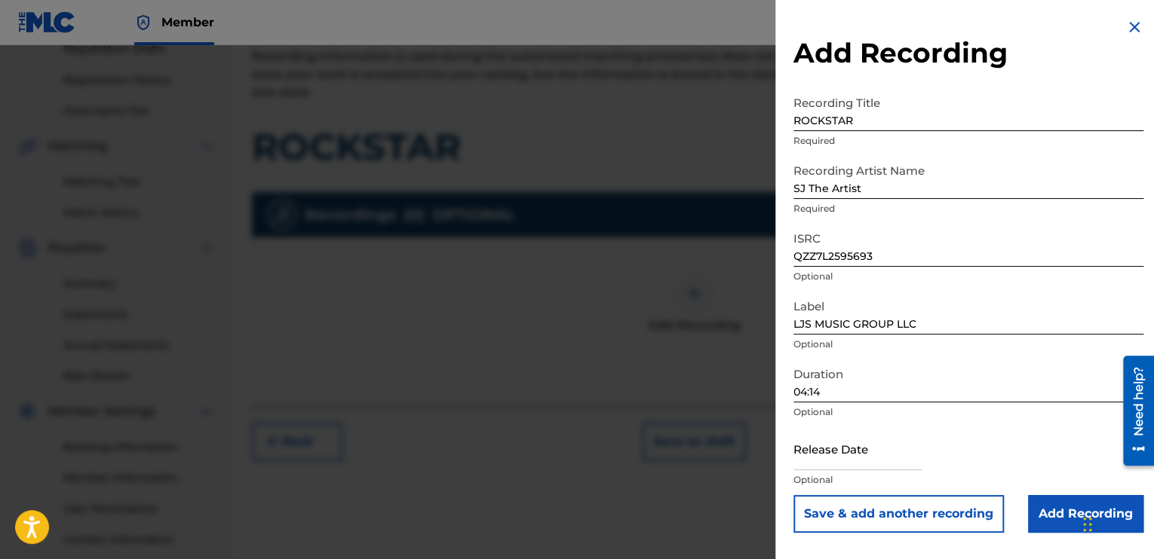
click at [1084, 518] on div "Chat Widget" at bounding box center [1115, 523] width 75 height 72
select select "7"
select select "2025"
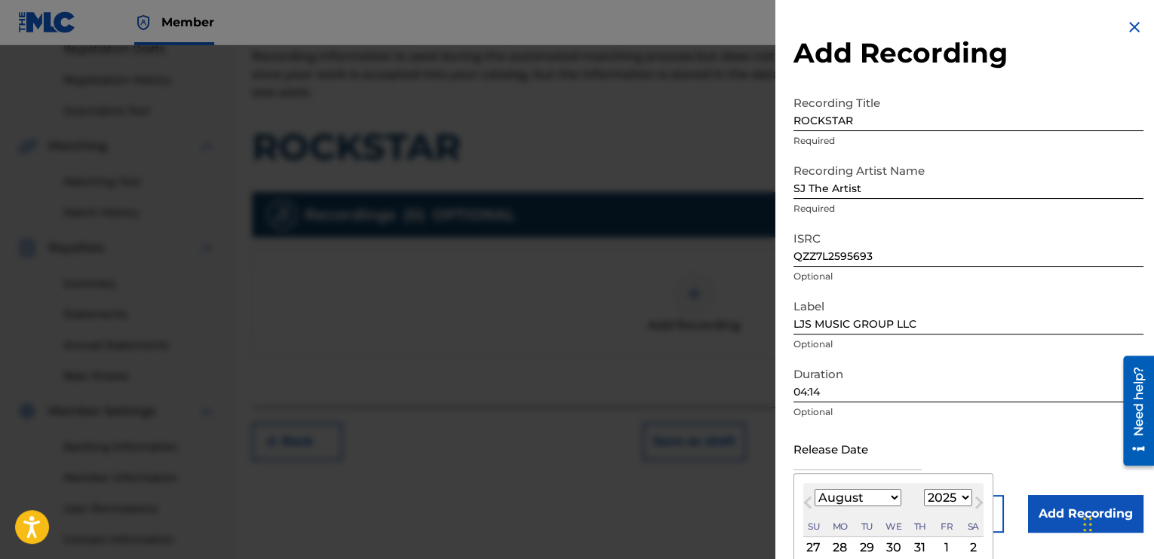
click at [848, 464] on input "text" at bounding box center [857, 449] width 128 height 43
type input "[DATE]"
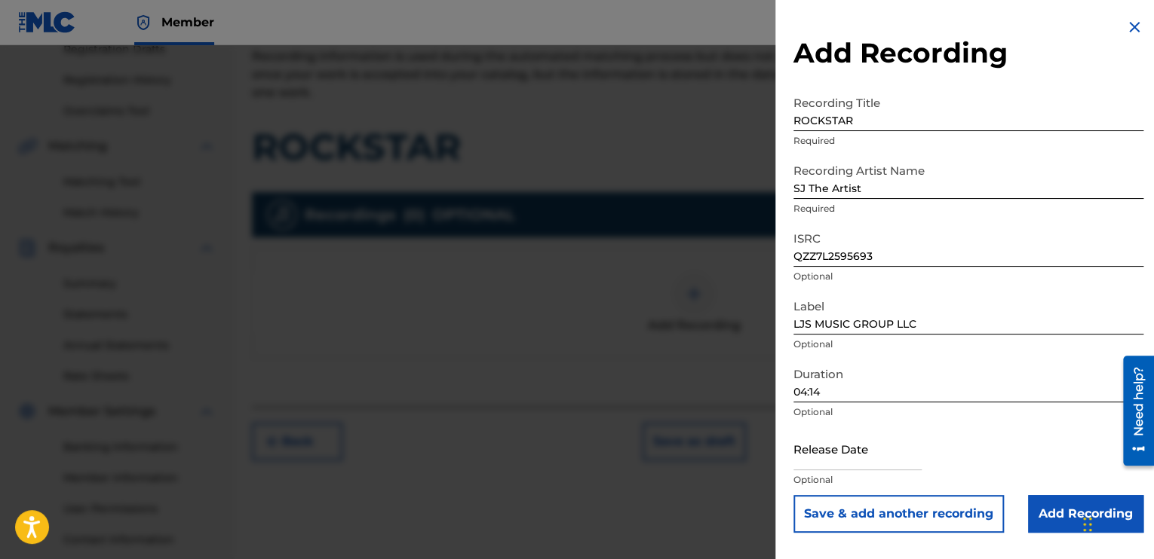
click at [1074, 520] on input "Add Recording" at bounding box center [1085, 514] width 115 height 38
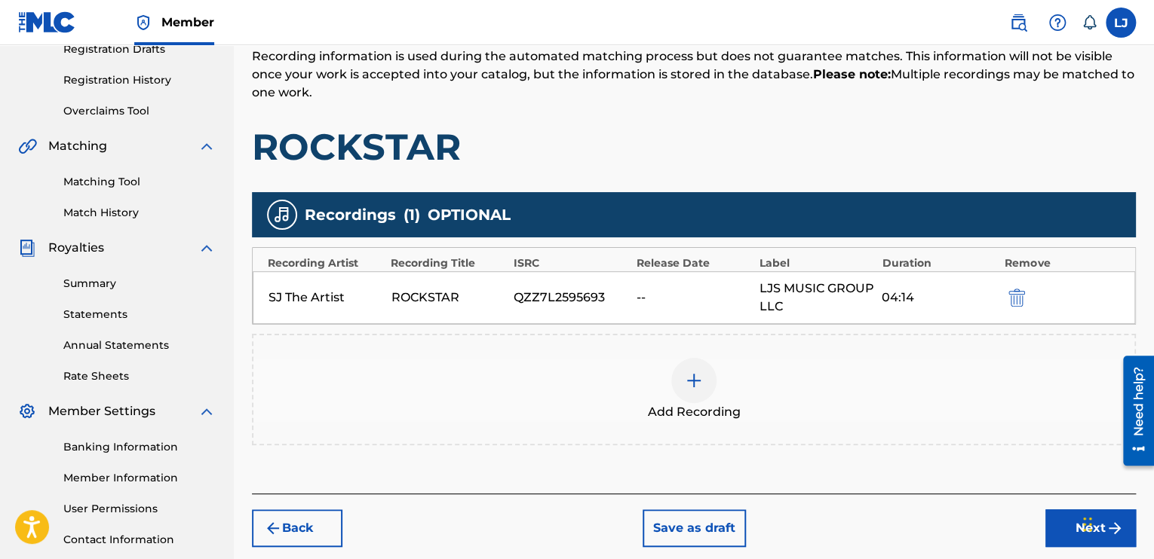
click at [1074, 520] on button "Next" at bounding box center [1090, 529] width 90 height 38
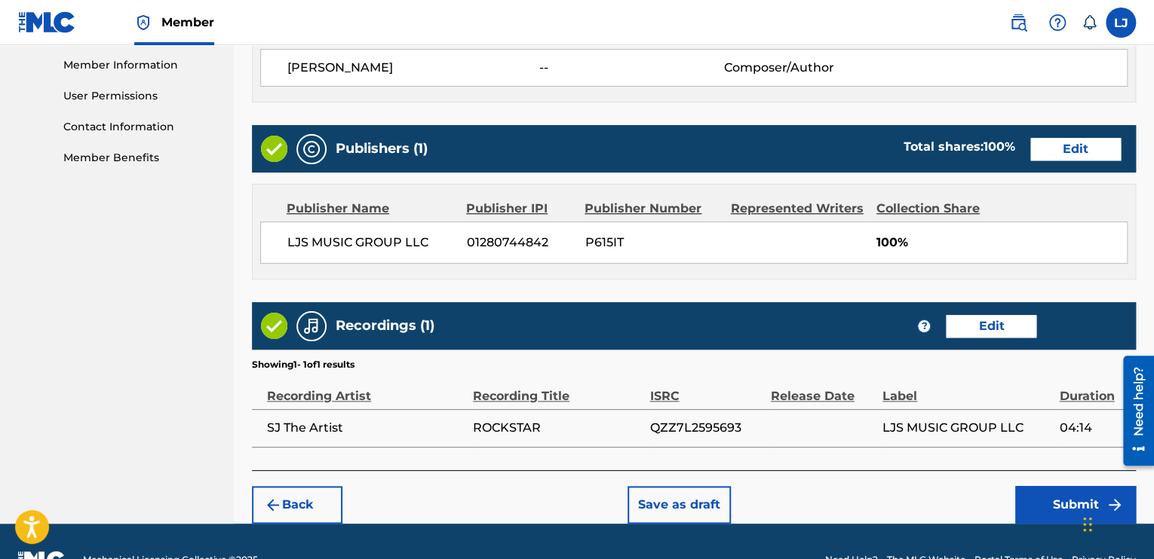
scroll to position [713, 0]
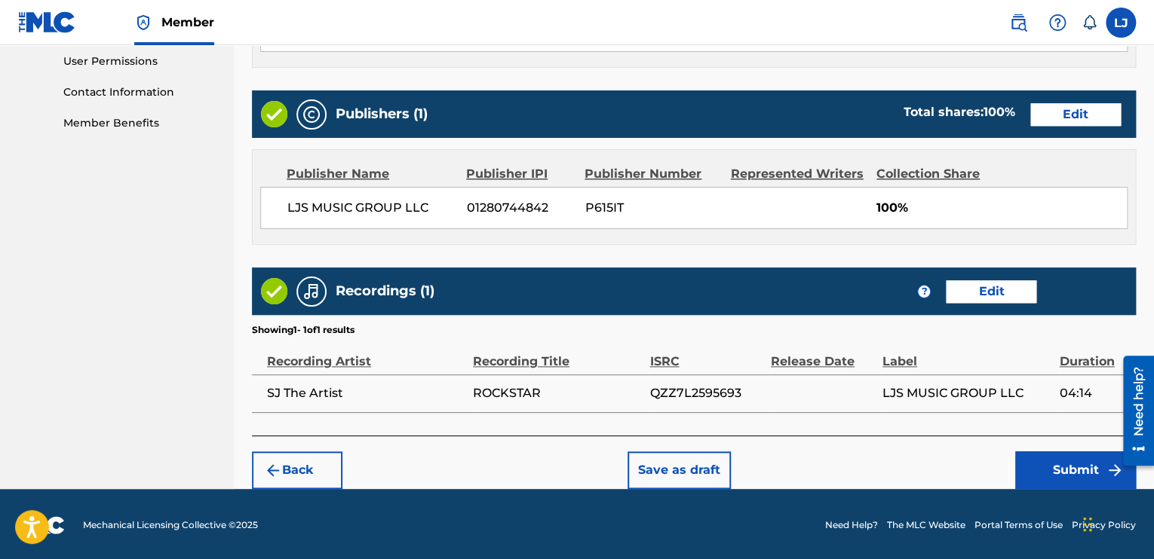
click at [1068, 473] on button "Submit" at bounding box center [1075, 471] width 121 height 38
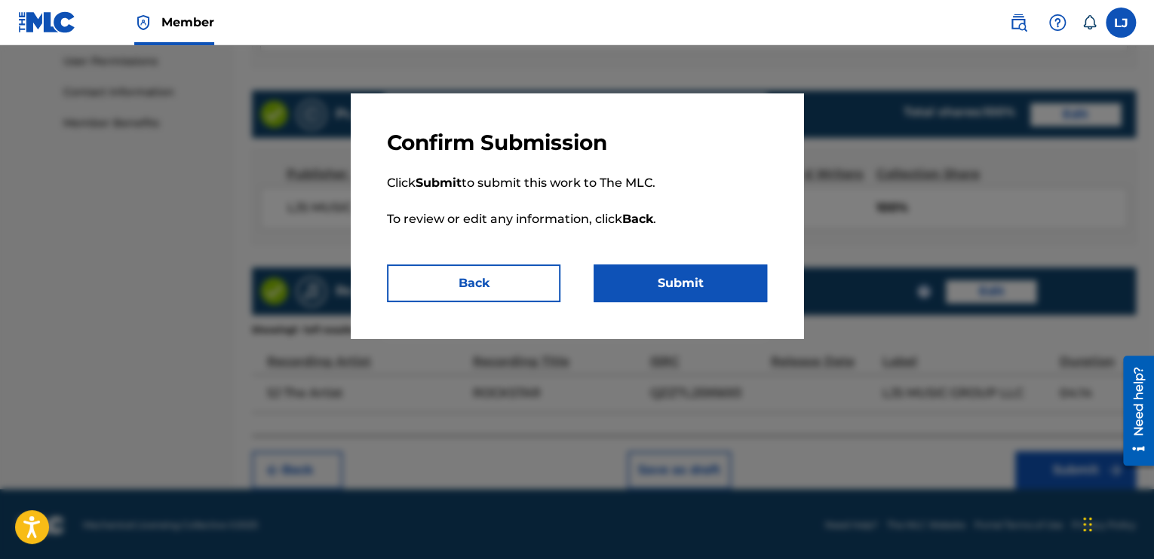
click at [700, 280] on button "Submit" at bounding box center [679, 284] width 173 height 38
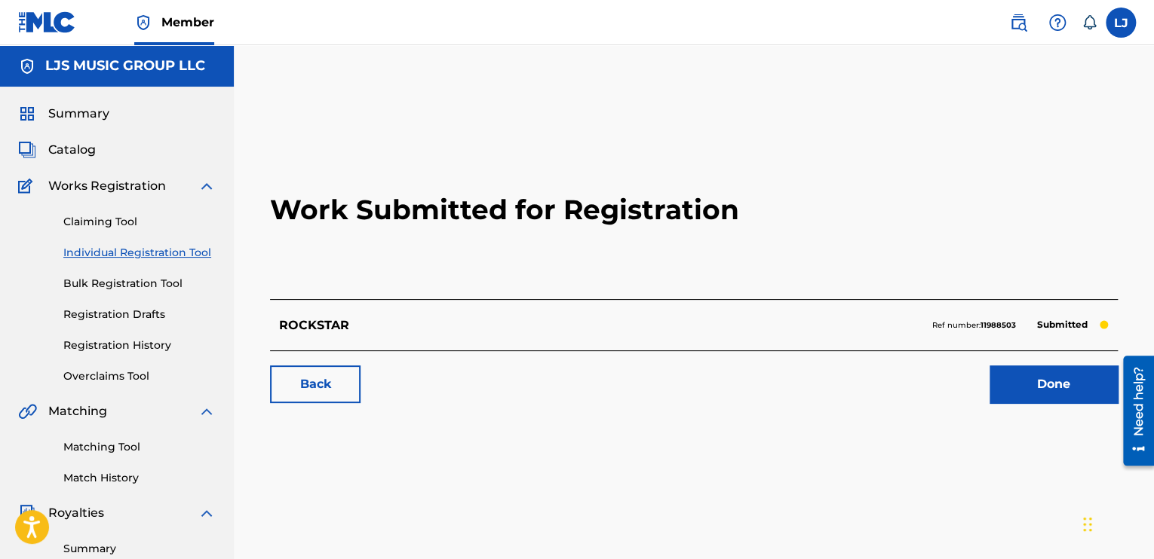
click at [1069, 383] on link "Done" at bounding box center [1053, 385] width 128 height 38
